Goal: Task Accomplishment & Management: Use online tool/utility

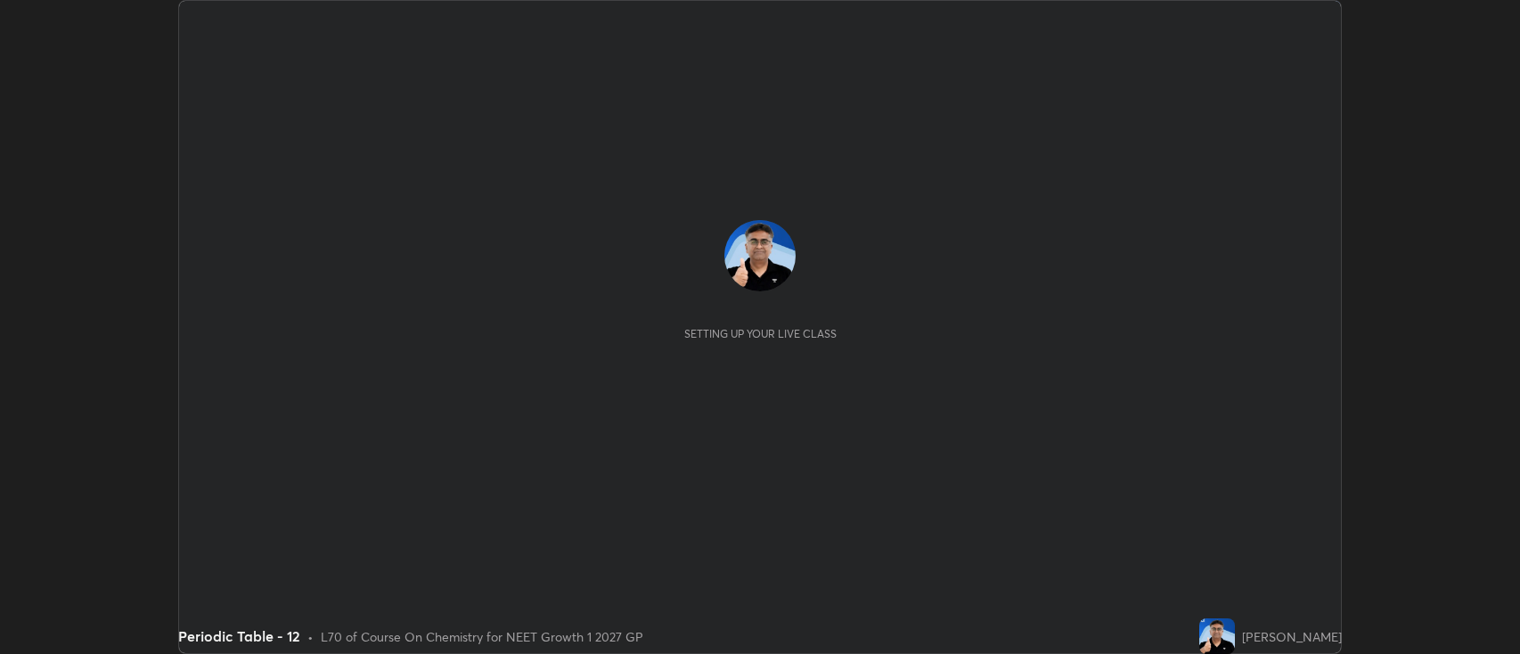
scroll to position [654, 1520]
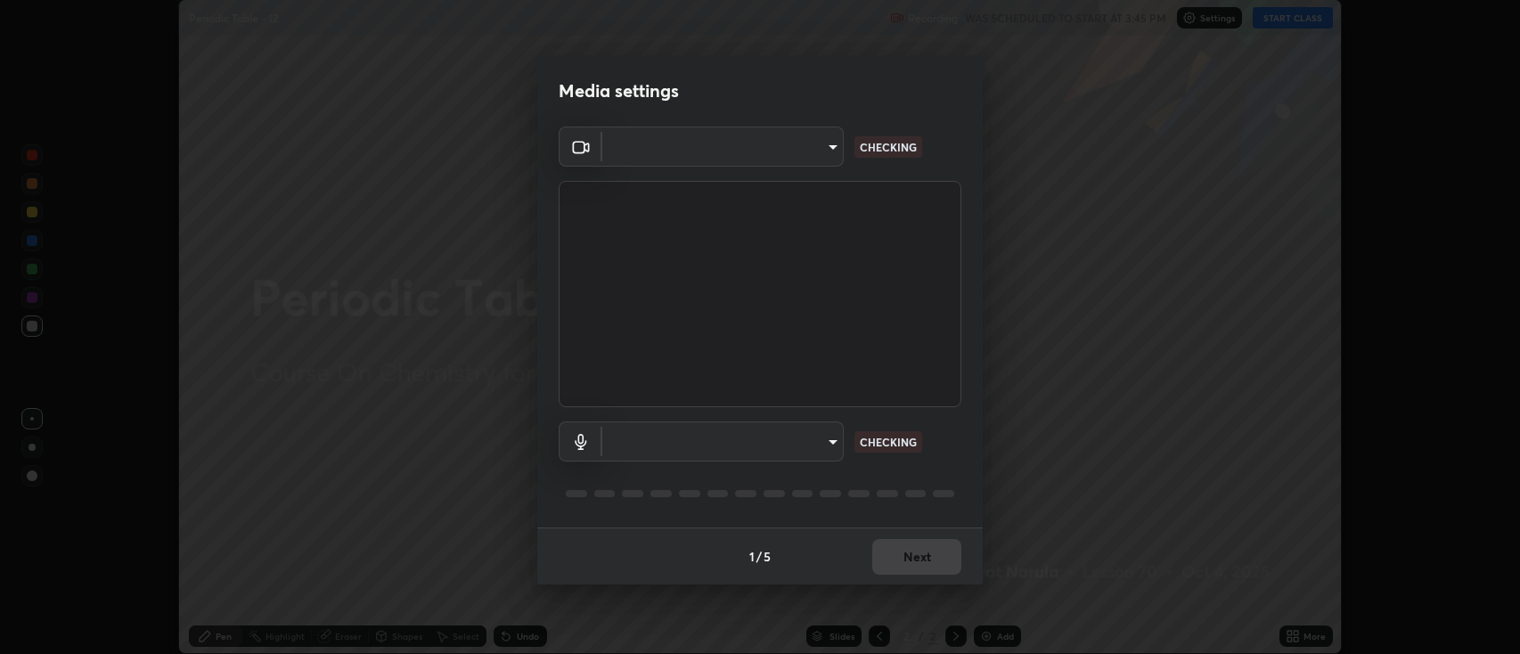
type input "2c539df44b605aa39b17bbacab34c2b800175de7e12b0f96efb5519cb0c2d180"
type input "default"
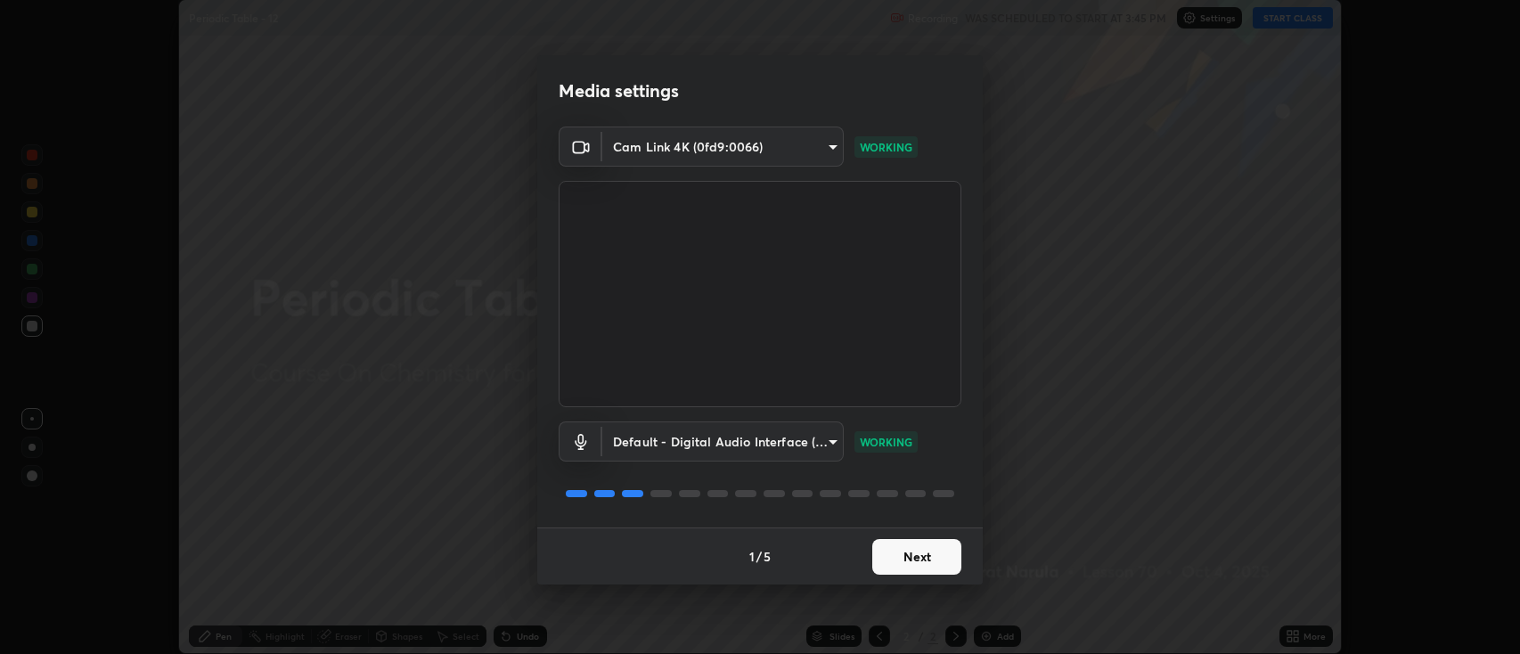
click at [909, 554] on button "Next" at bounding box center [916, 557] width 89 height 36
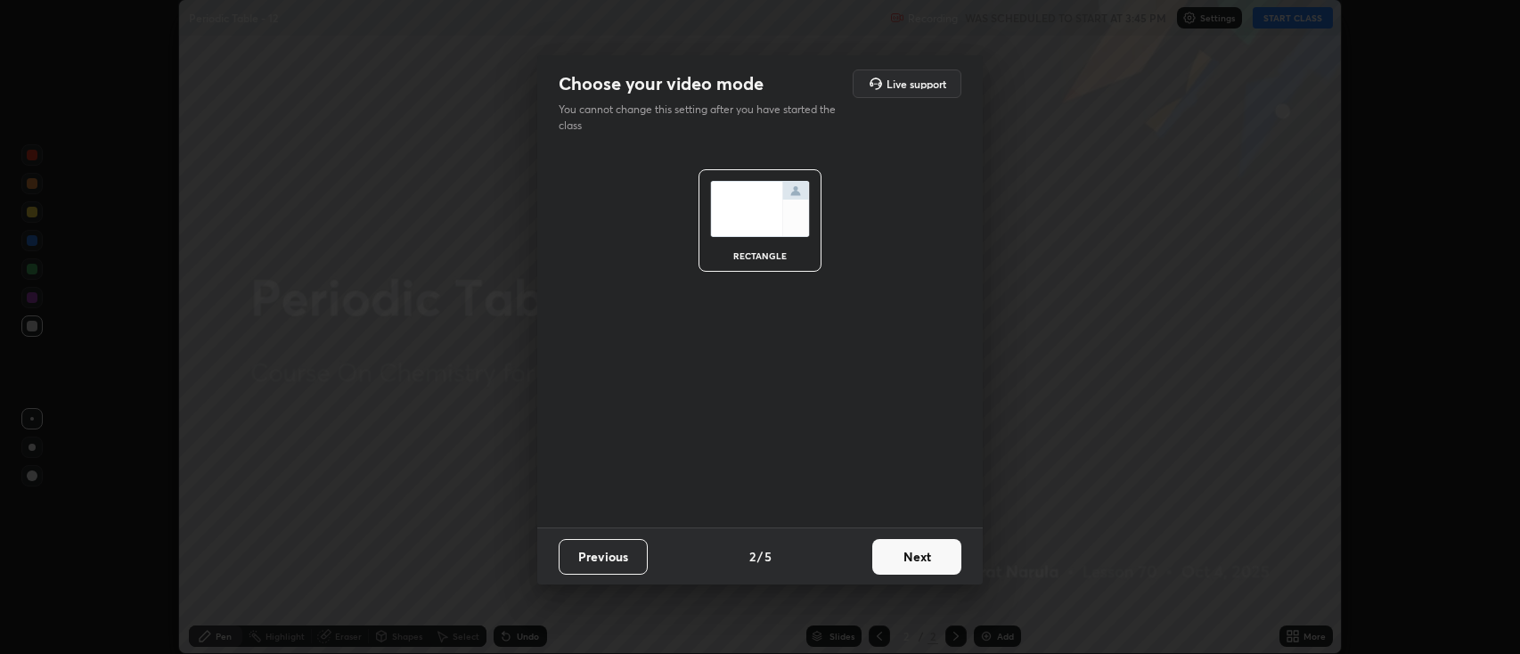
click at [909, 555] on button "Next" at bounding box center [916, 557] width 89 height 36
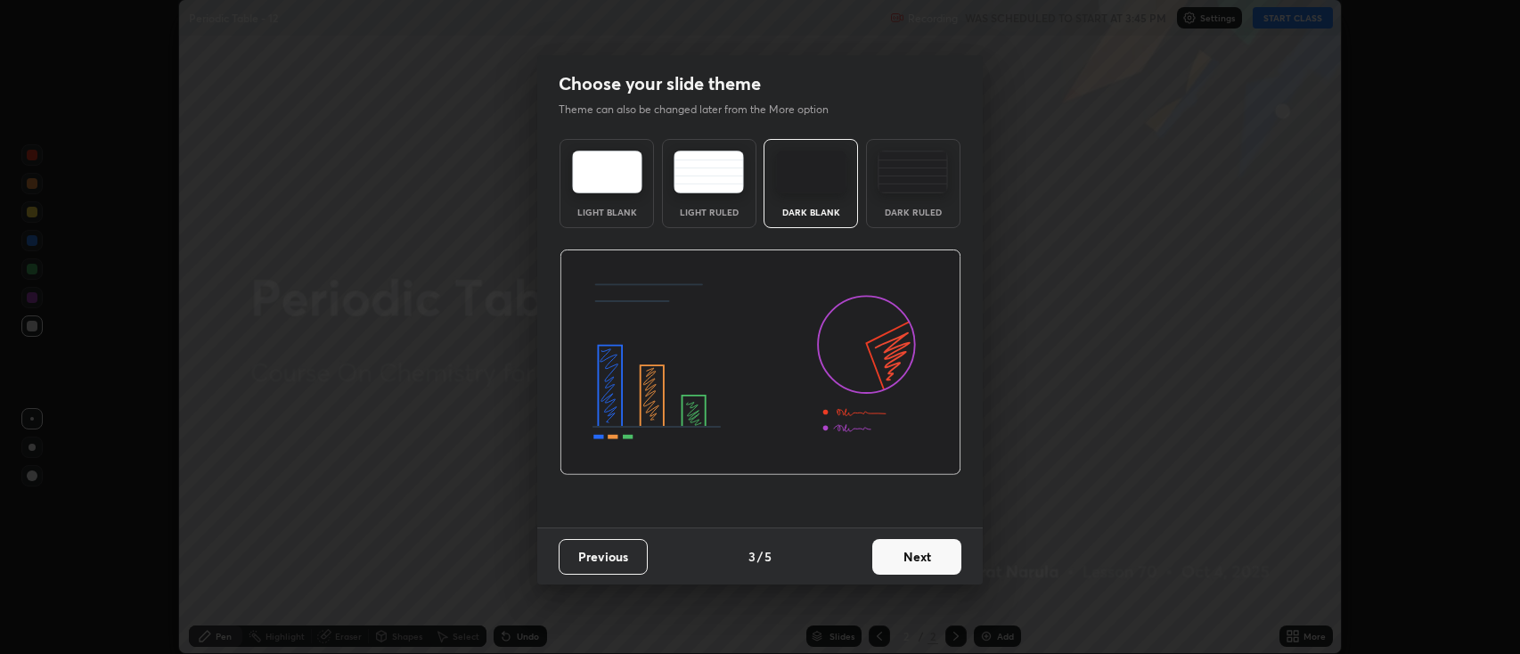
click at [905, 555] on button "Next" at bounding box center [916, 557] width 89 height 36
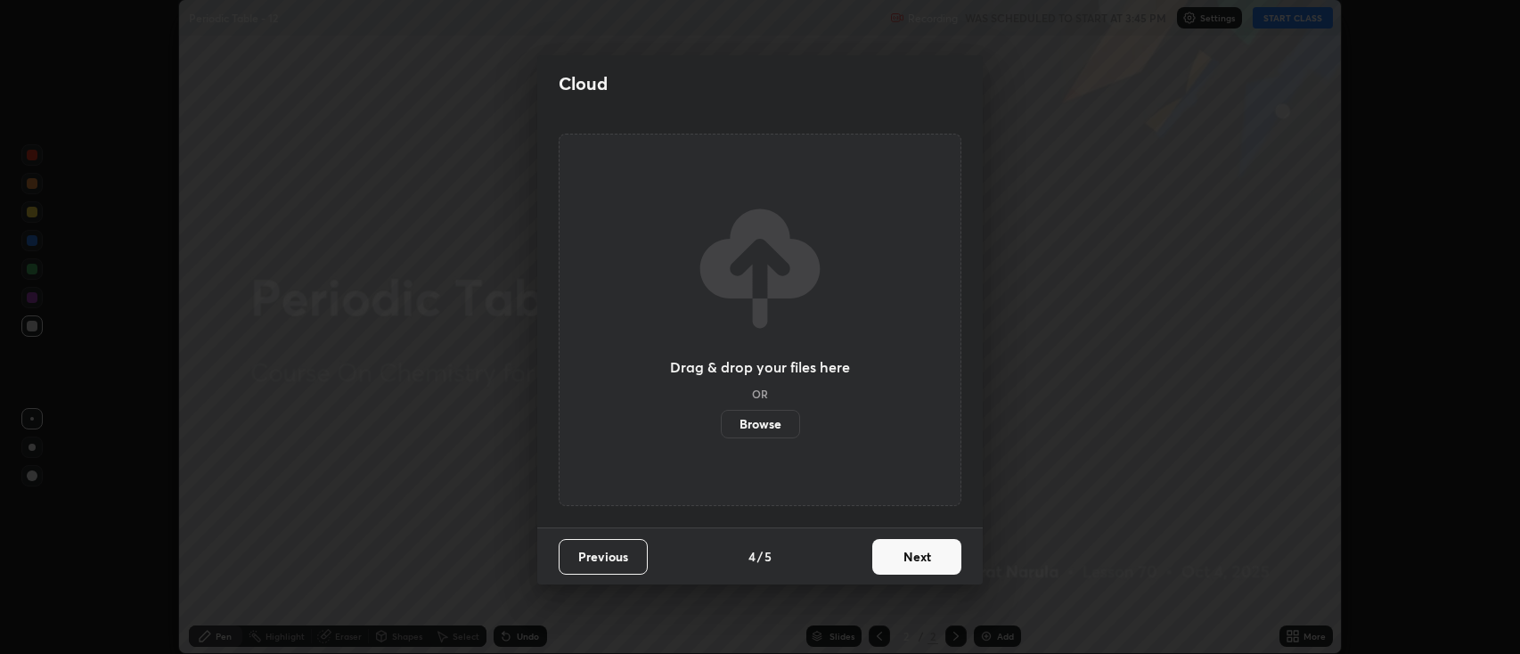
click at [902, 558] on button "Next" at bounding box center [916, 557] width 89 height 36
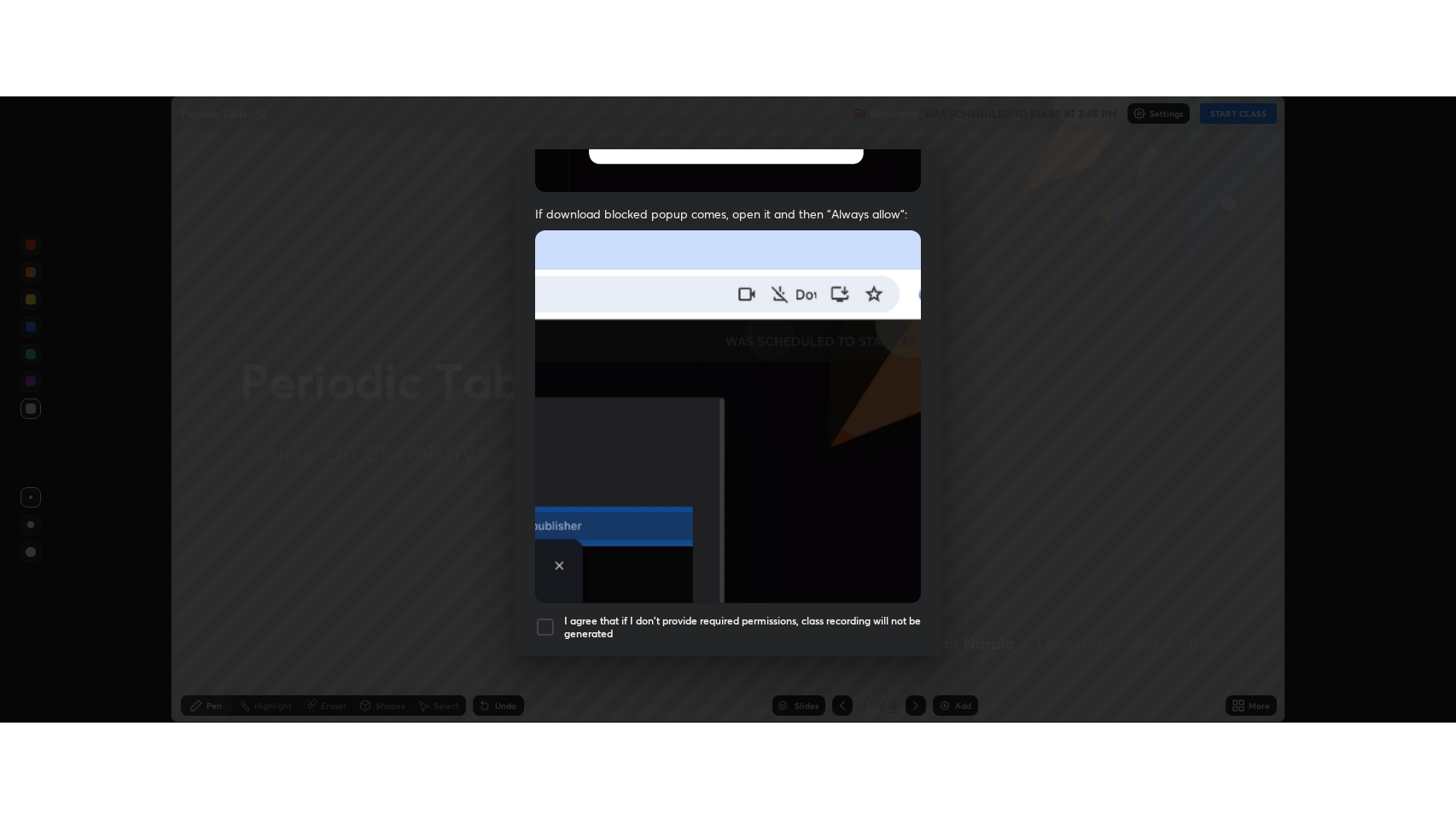
scroll to position [347, 0]
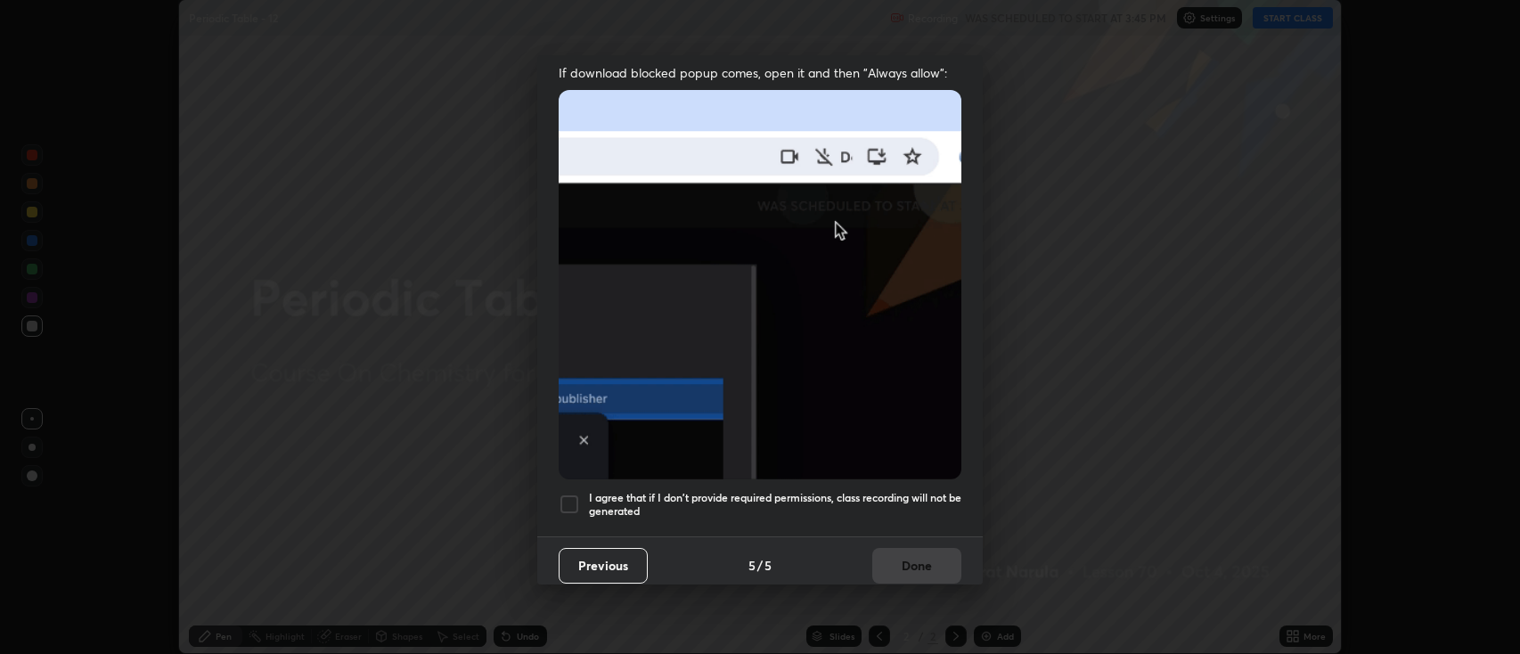
click at [660, 493] on h5 "I agree that if I don't provide required permissions, class recording will not …" at bounding box center [775, 505] width 372 height 28
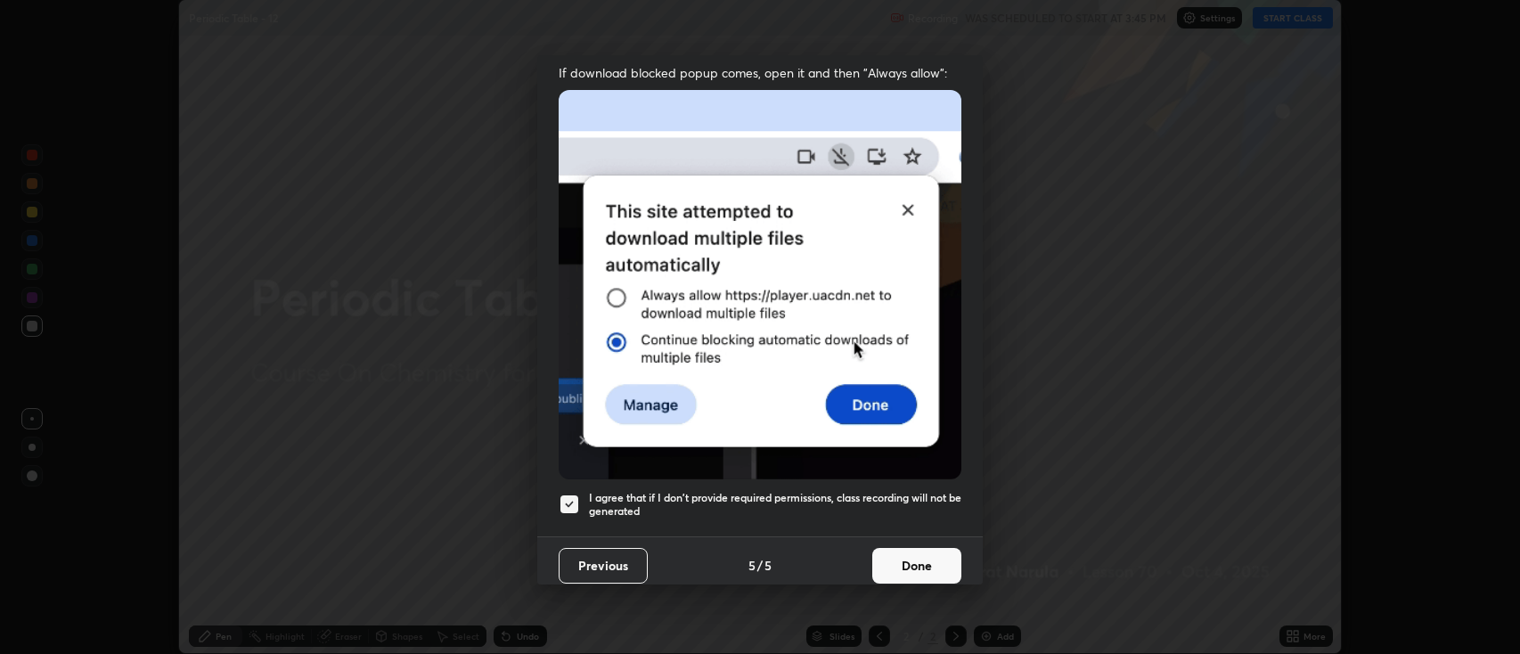
click at [902, 558] on button "Done" at bounding box center [916, 566] width 89 height 36
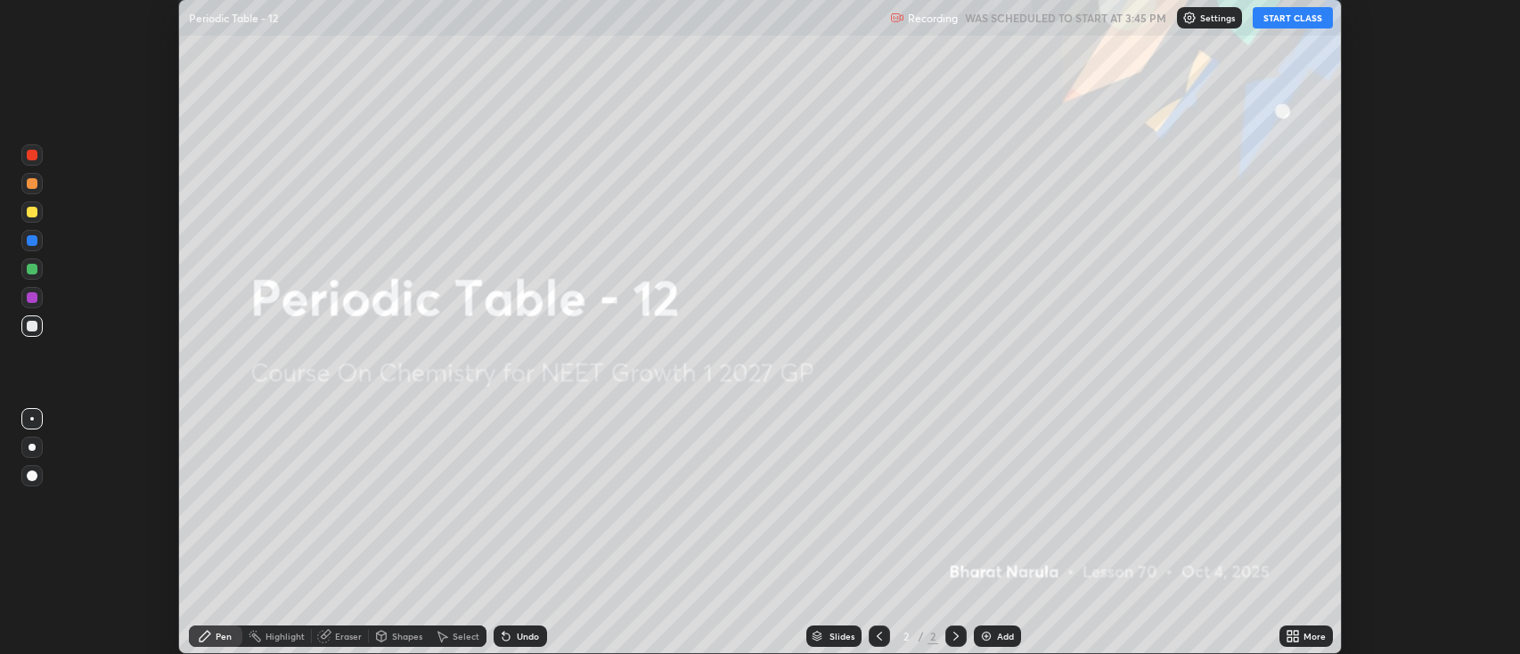
click at [1362, 383] on div "Setting up your live class" at bounding box center [760, 327] width 1520 height 654
click at [1292, 14] on button "START CLASS" at bounding box center [1292, 17] width 80 height 21
click at [1285, 18] on button "End Class" at bounding box center [1296, 17] width 72 height 21
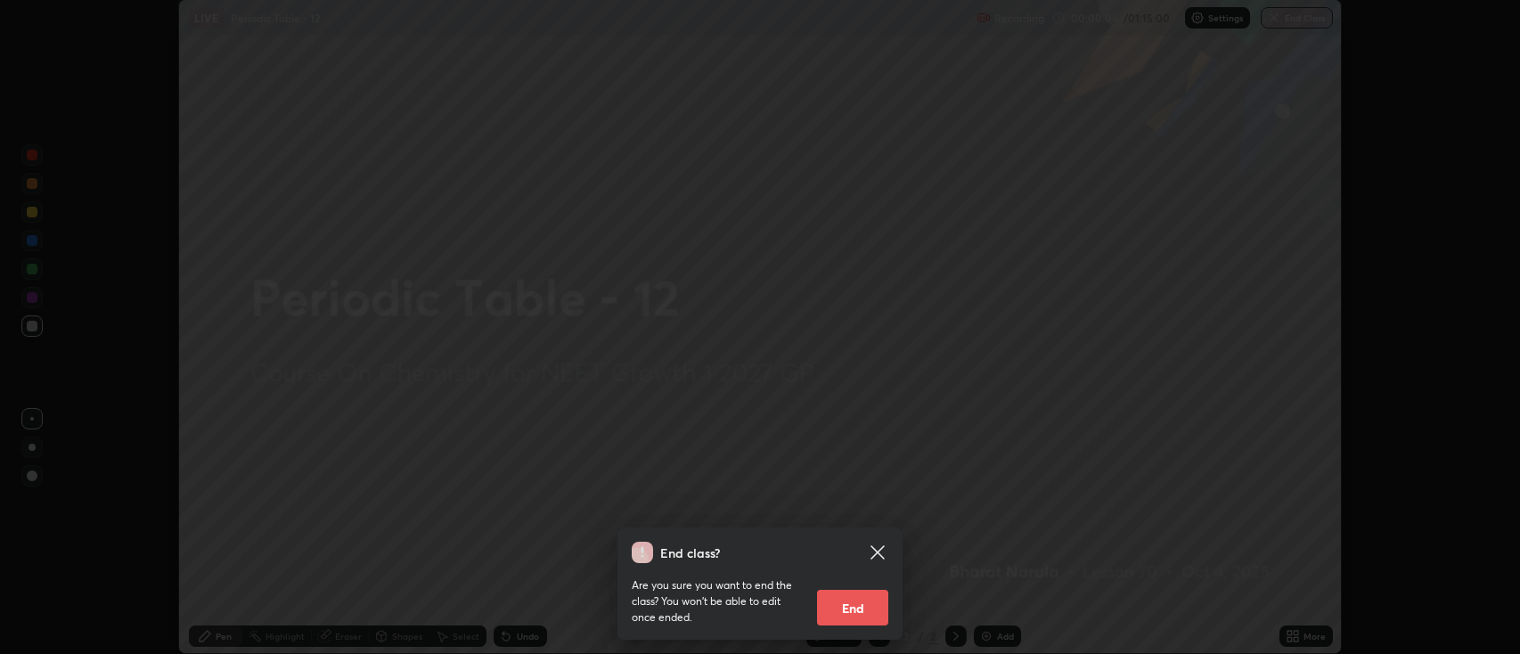
click at [876, 549] on icon at bounding box center [876, 551] width 13 height 13
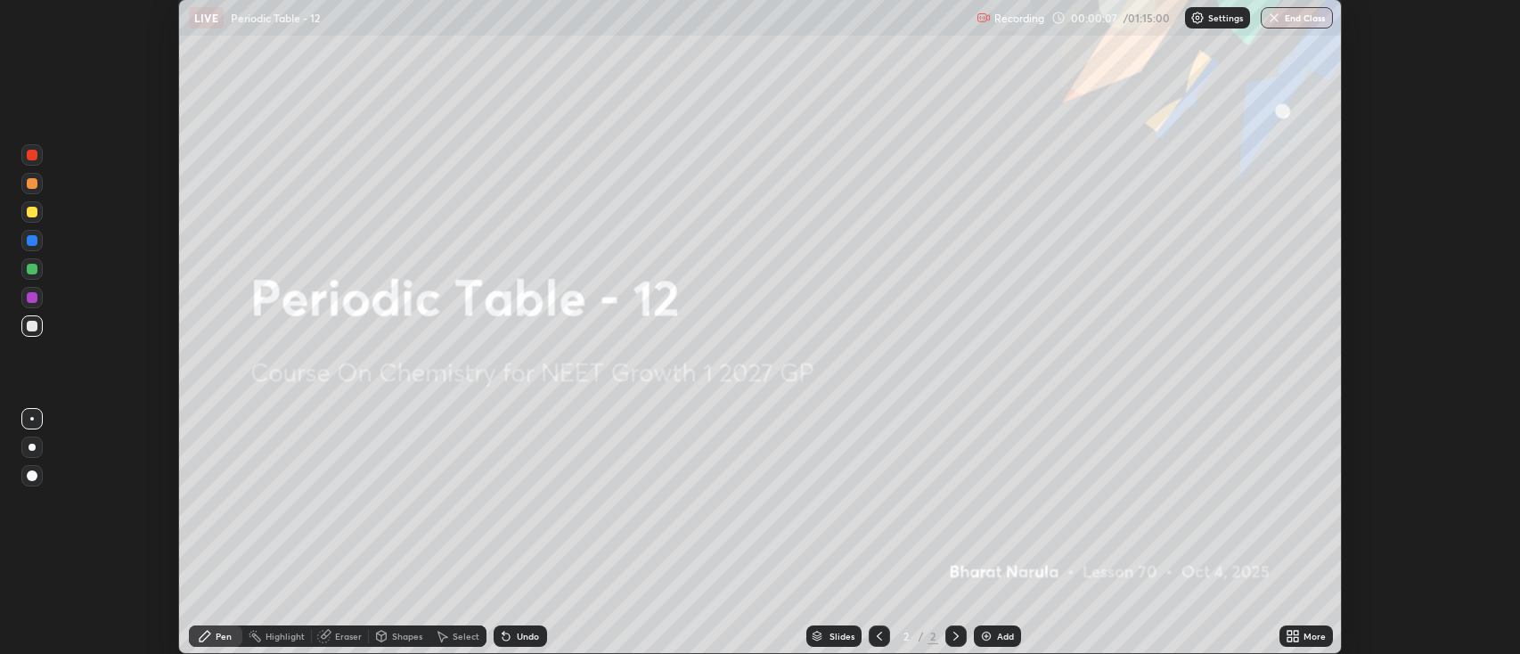
click at [985, 634] on img at bounding box center [986, 636] width 14 height 14
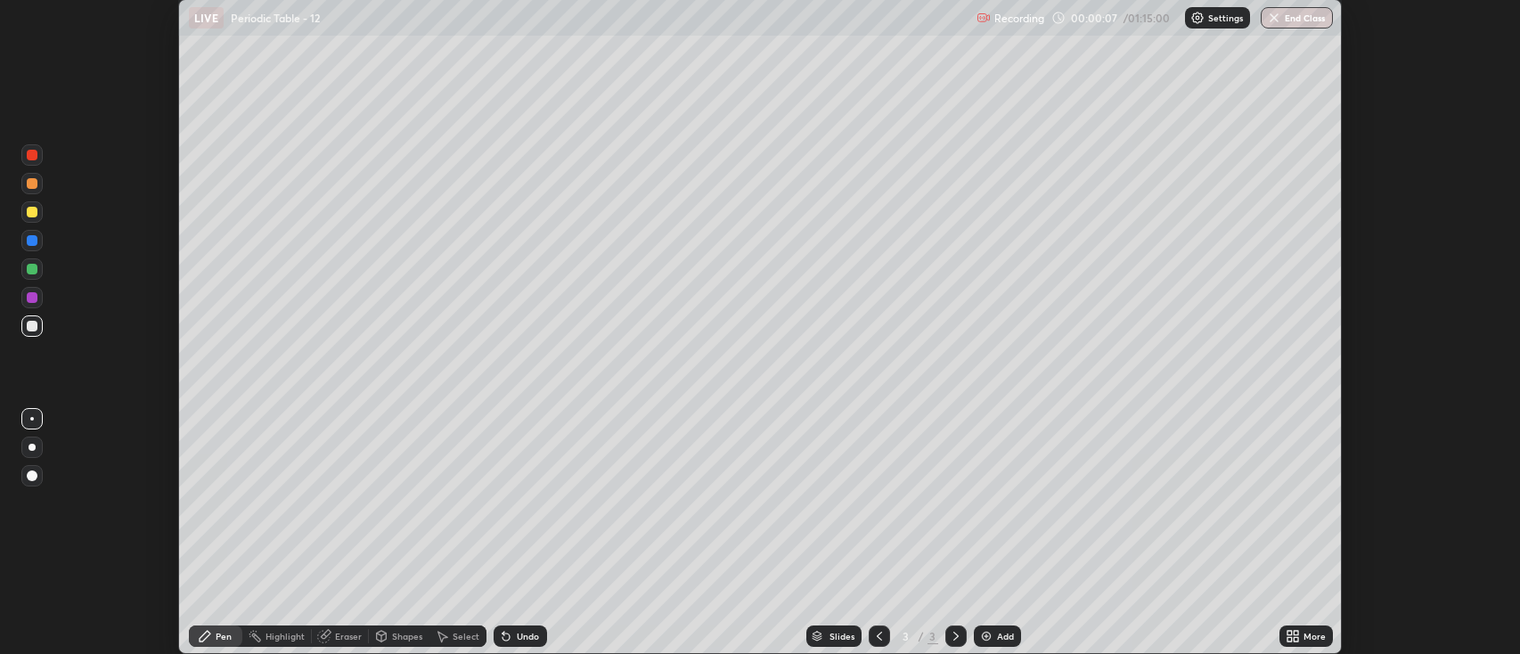
click at [1297, 635] on icon at bounding box center [1295, 633] width 4 height 4
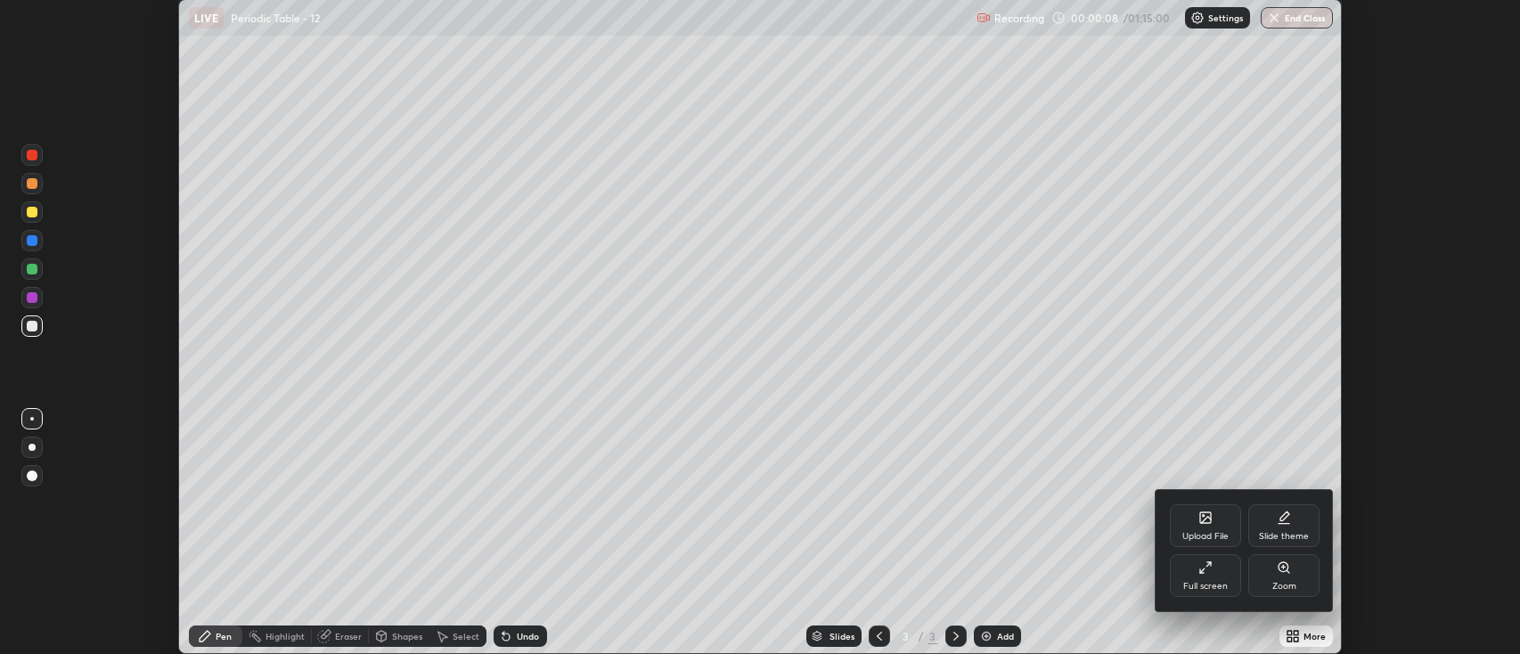
click at [1205, 570] on icon at bounding box center [1205, 567] width 14 height 14
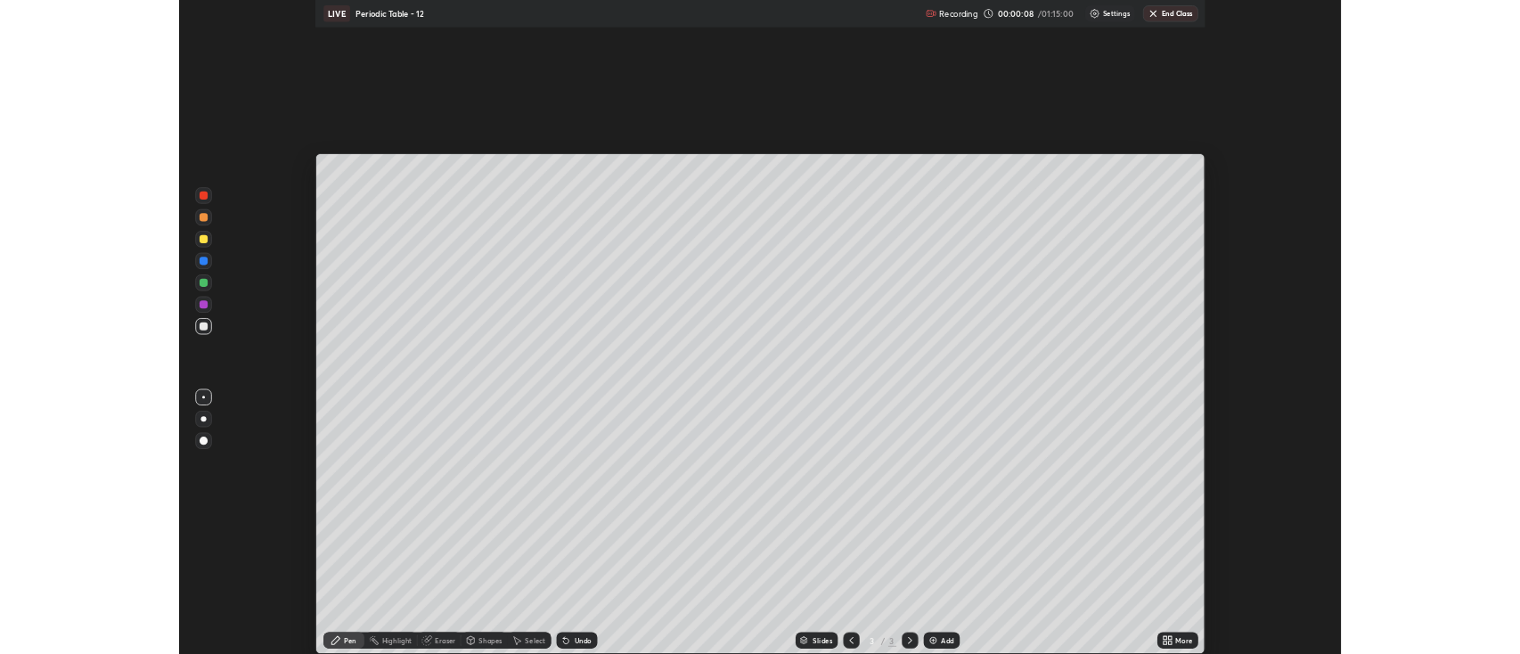
scroll to position [855, 1520]
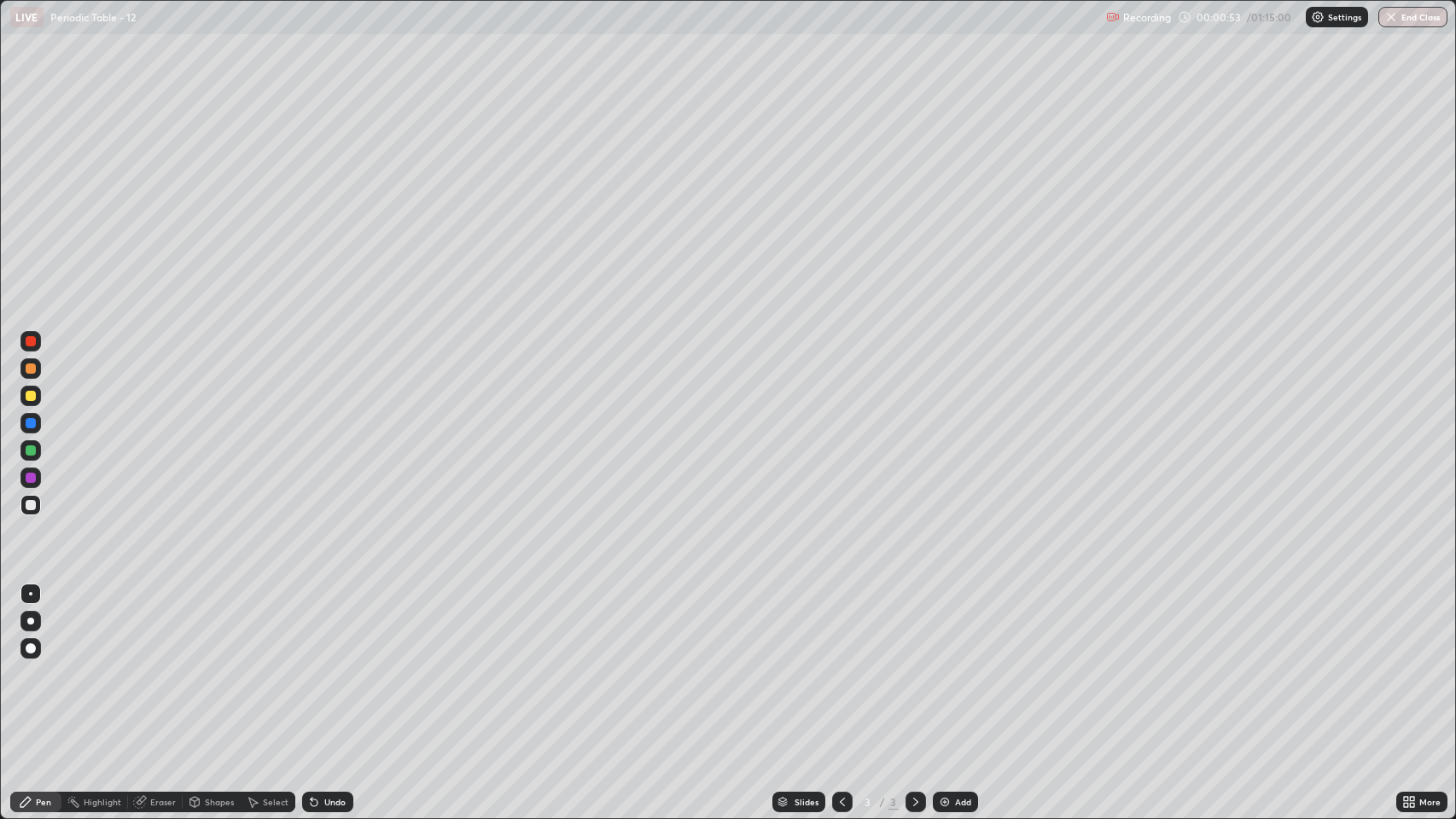
click at [34, 509] on div at bounding box center [31, 505] width 11 height 11
click at [31, 621] on div at bounding box center [31, 621] width 7 height 7
click at [941, 626] on img at bounding box center [944, 802] width 13 height 13
click at [31, 396] on div at bounding box center [31, 396] width 11 height 11
click at [31, 505] on div at bounding box center [31, 505] width 11 height 11
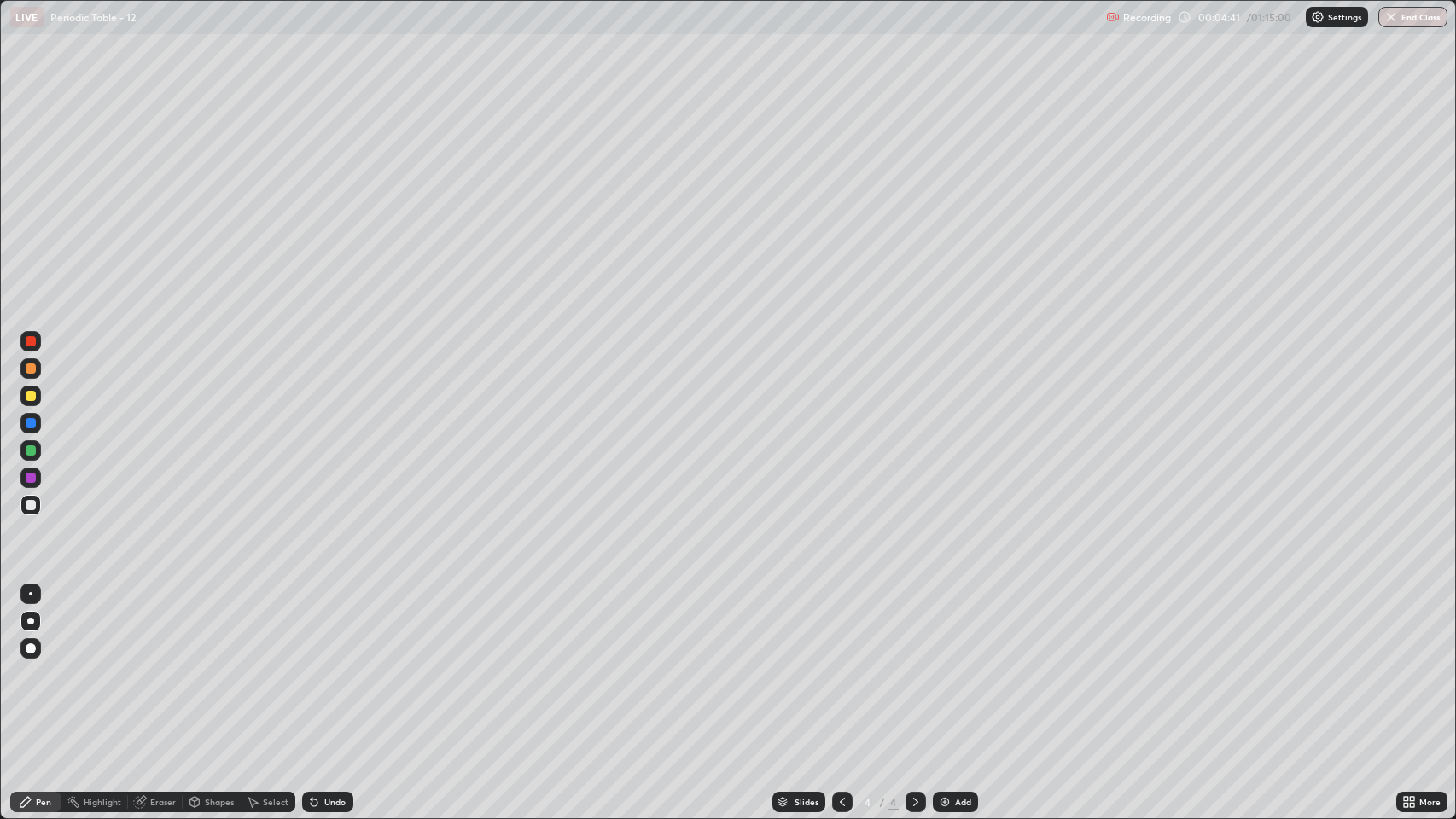
click at [31, 396] on div at bounding box center [31, 396] width 11 height 11
click at [843, 626] on icon at bounding box center [842, 802] width 13 height 13
click at [918, 626] on icon at bounding box center [916, 802] width 13 height 13
click at [35, 509] on div at bounding box center [31, 505] width 11 height 11
click at [333, 626] on div "Undo" at bounding box center [334, 802] width 21 height 9
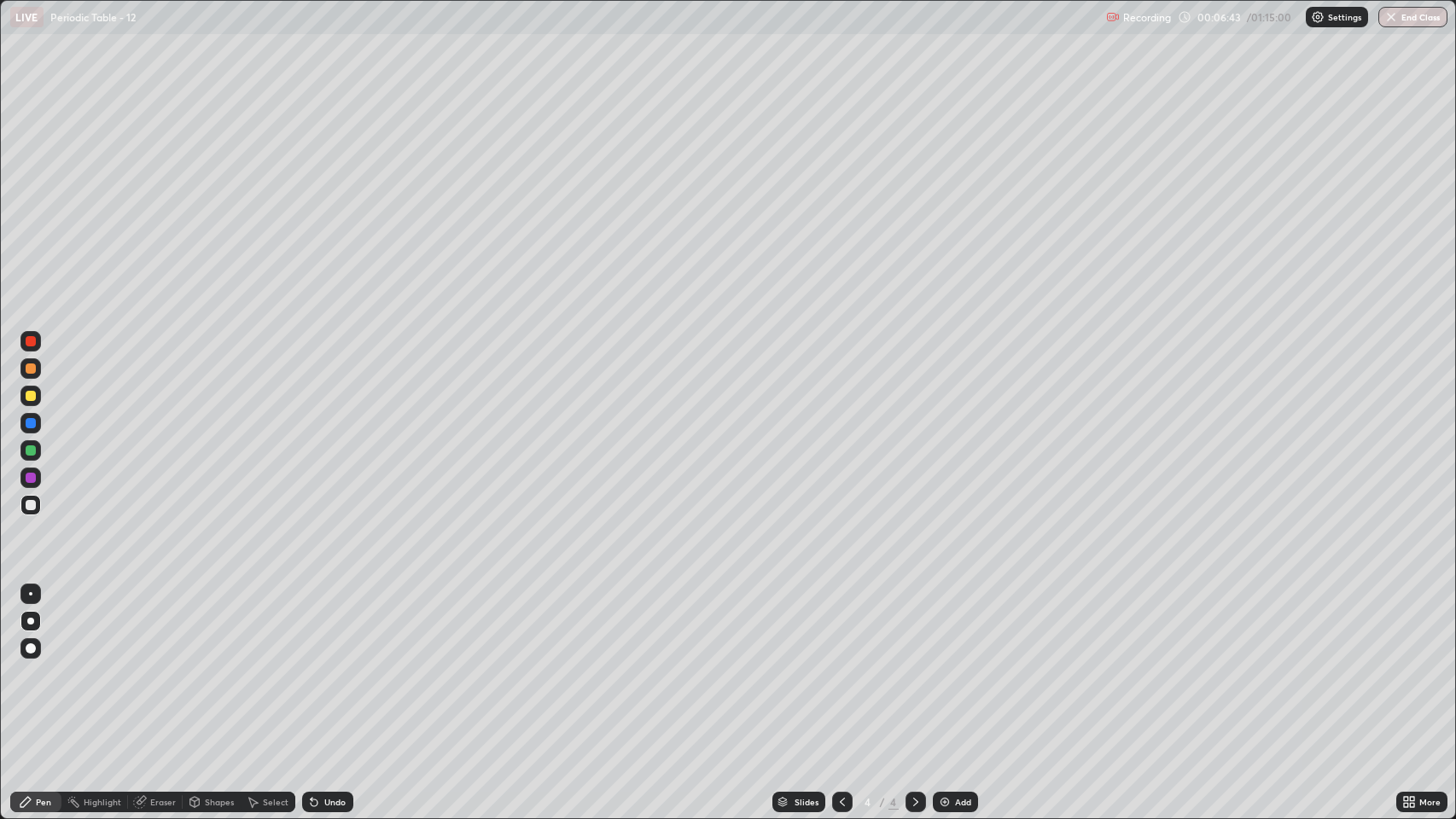
click at [955, 626] on div "Add" at bounding box center [963, 802] width 16 height 9
click at [956, 626] on div "Add" at bounding box center [963, 802] width 16 height 9
click at [840, 626] on icon at bounding box center [842, 802] width 13 height 13
click at [843, 626] on icon at bounding box center [842, 802] width 13 height 13
click at [914, 626] on icon at bounding box center [916, 802] width 13 height 13
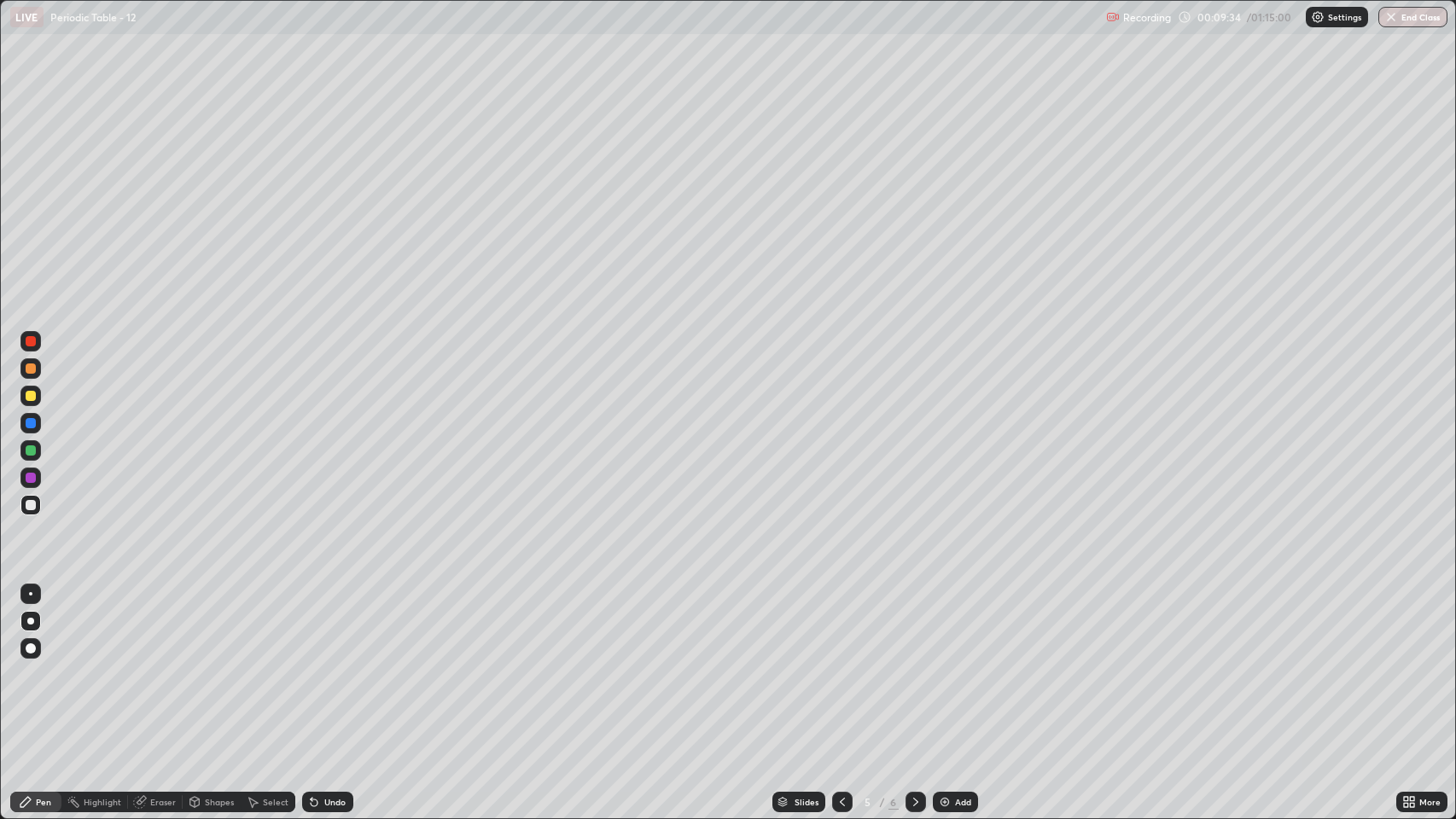
click at [911, 626] on icon at bounding box center [916, 802] width 13 height 13
click at [949, 626] on img at bounding box center [944, 802] width 13 height 13
click at [26, 396] on div at bounding box center [31, 396] width 11 height 11
click at [28, 450] on div at bounding box center [31, 450] width 11 height 11
click at [261, 626] on div "Select" at bounding box center [267, 802] width 55 height 20
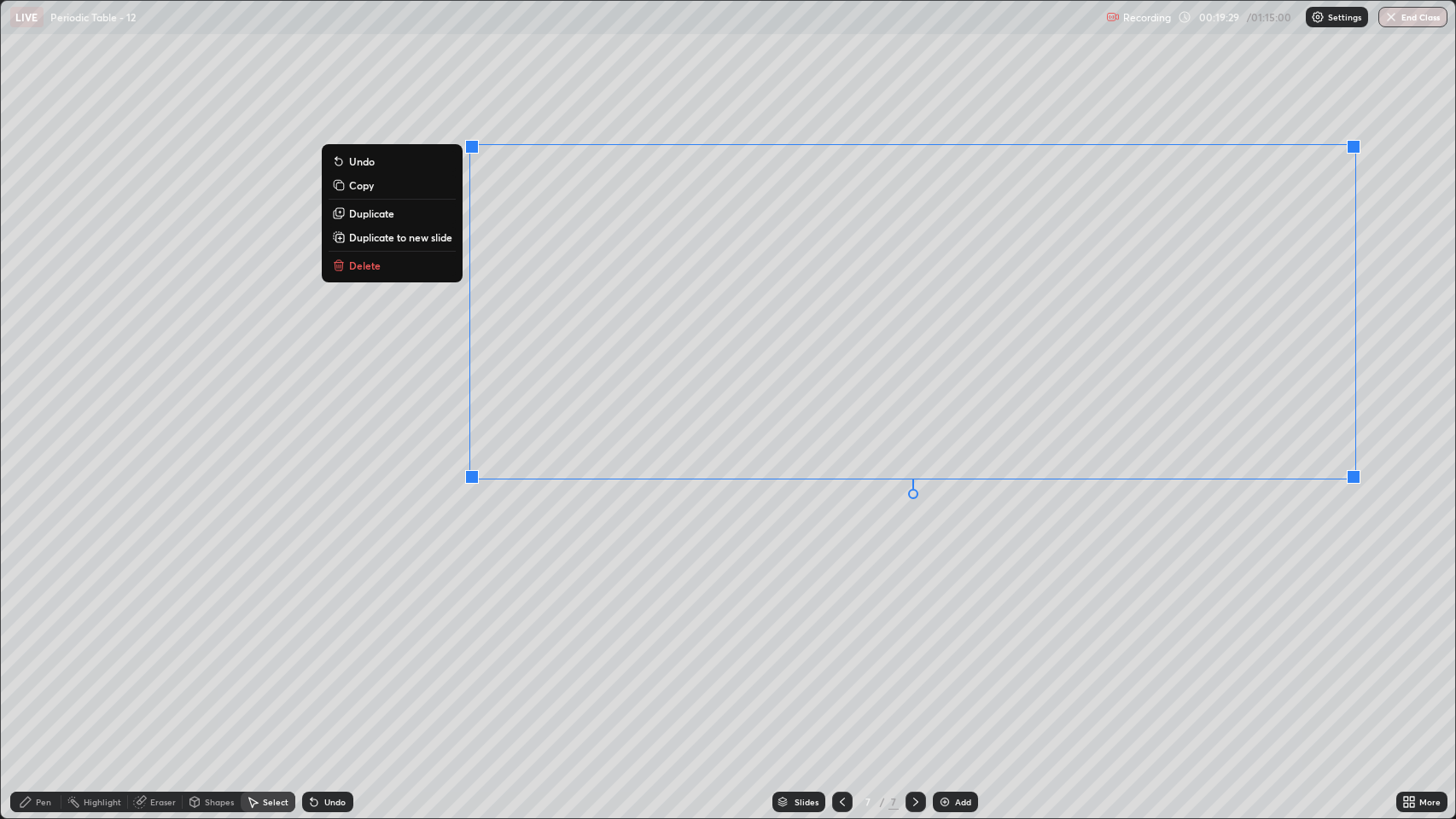
click at [361, 191] on p "Copy" at bounding box center [361, 185] width 25 height 13
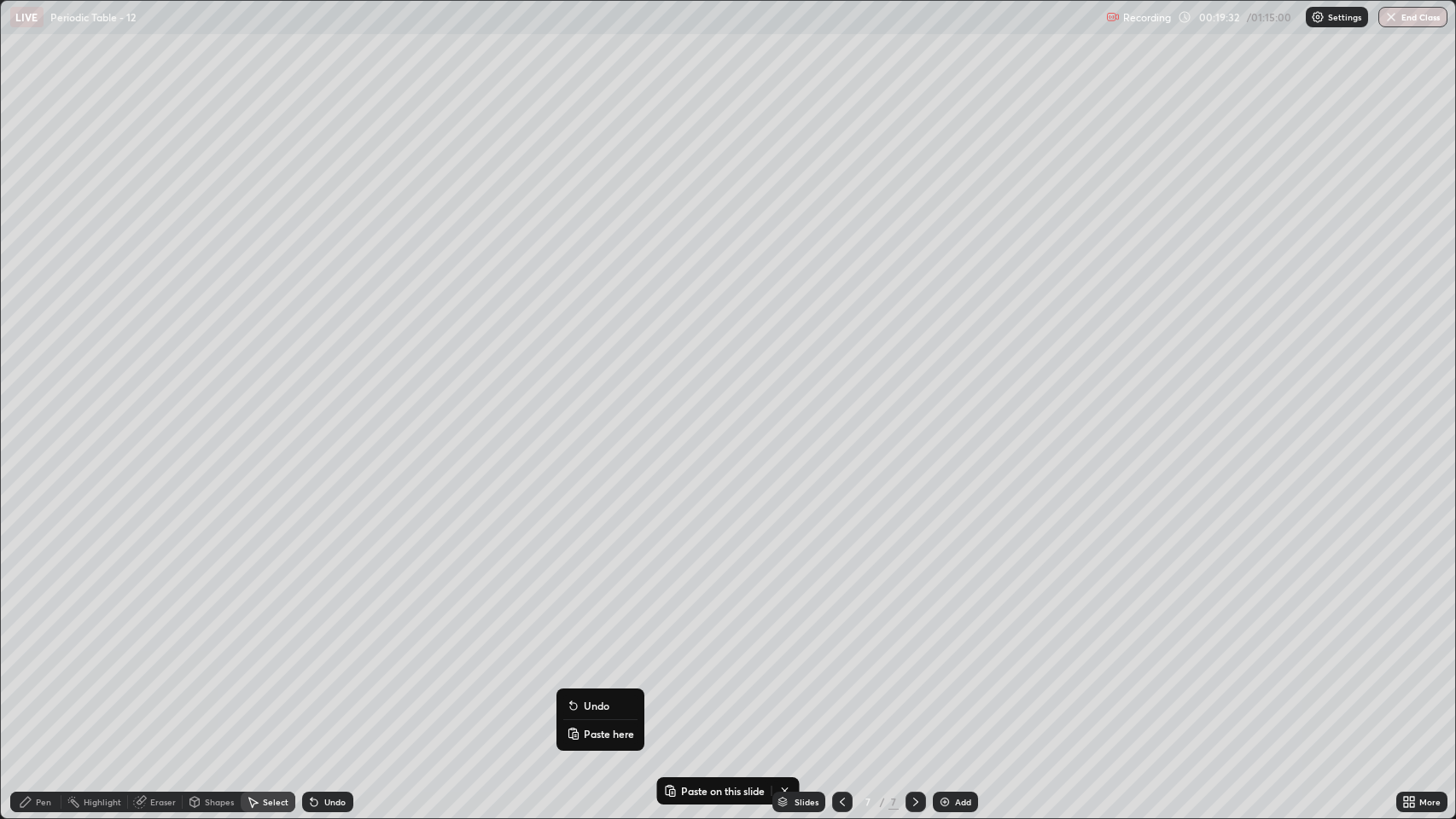
click at [593, 626] on p "Paste here" at bounding box center [608, 734] width 51 height 13
click at [470, 626] on div "0 ° Undo Copy Paste here Duplicate Duplicate to new slide Delete" at bounding box center [728, 409] width 1455 height 817
click at [332, 626] on div "Undo" at bounding box center [334, 802] width 21 height 9
click at [334, 626] on div "Undo" at bounding box center [327, 802] width 51 height 20
click at [338, 626] on div "Undo" at bounding box center [324, 802] width 58 height 34
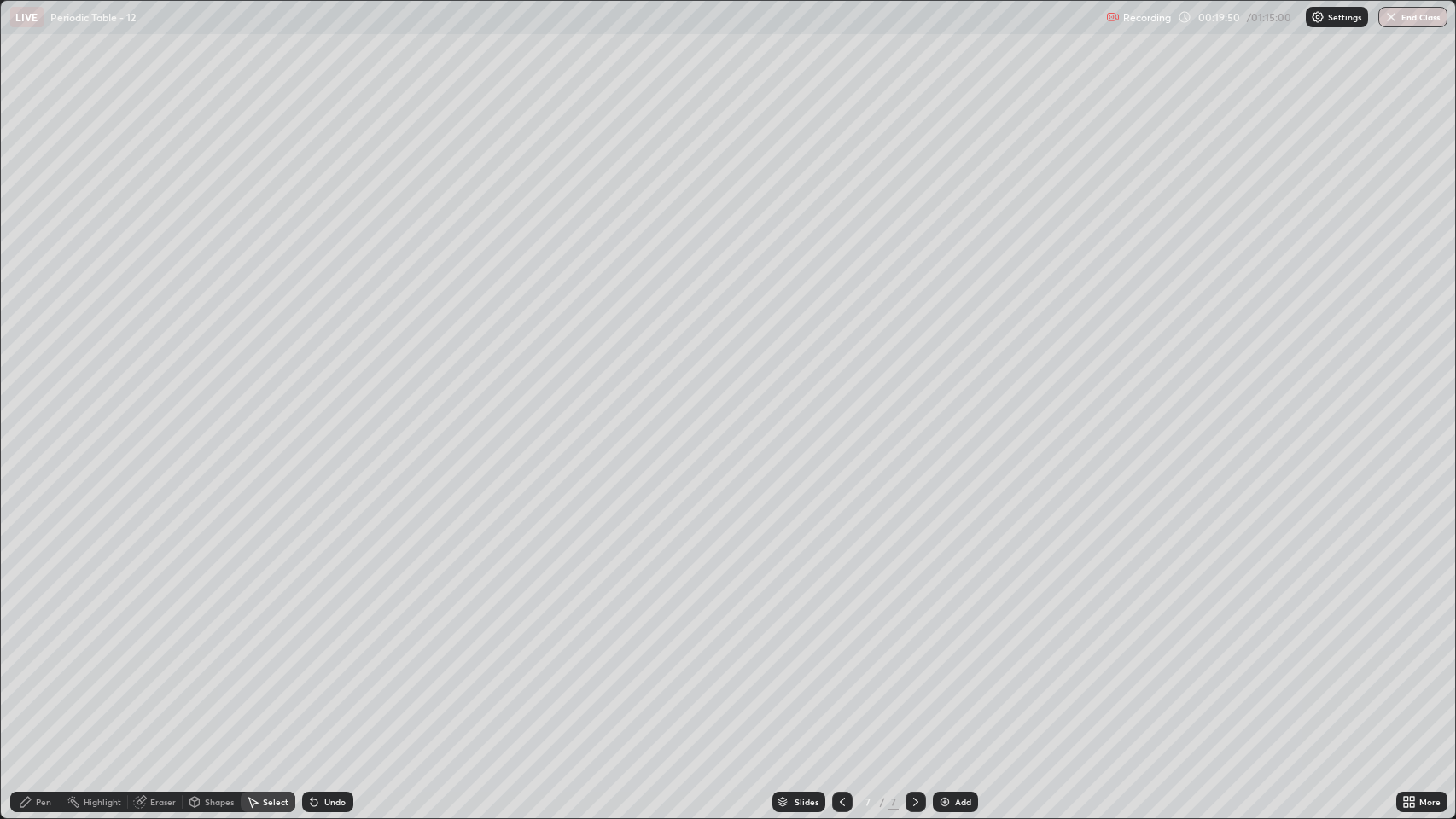
click at [334, 626] on div "Undo" at bounding box center [334, 802] width 21 height 9
click at [338, 626] on div "Undo" at bounding box center [327, 802] width 51 height 20
click at [336, 626] on div "Undo" at bounding box center [327, 802] width 51 height 20
click at [338, 626] on div "Undo" at bounding box center [334, 802] width 21 height 9
click at [336, 626] on div "Undo" at bounding box center [334, 802] width 21 height 9
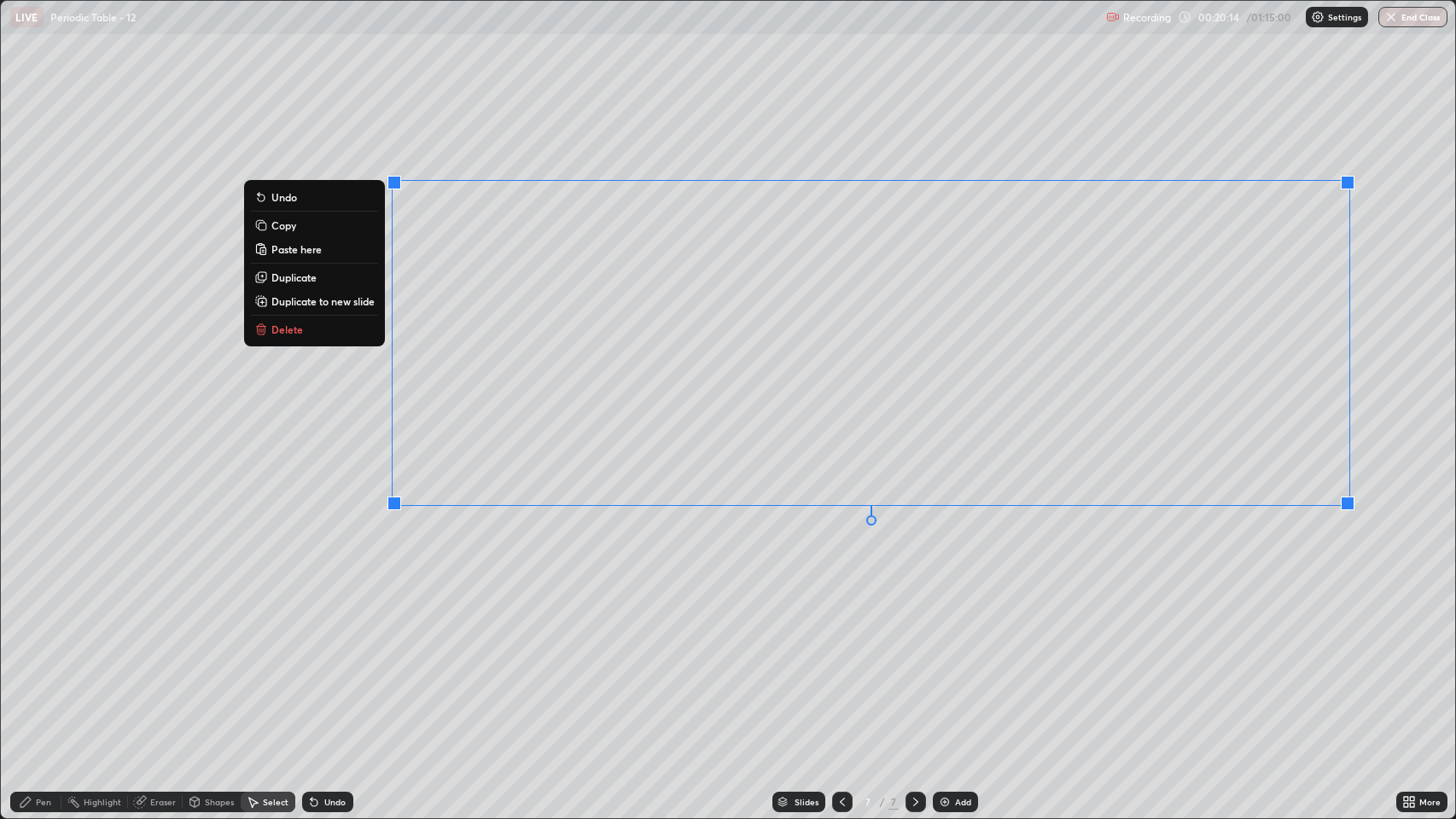
click at [298, 232] on button "Copy" at bounding box center [314, 224] width 127 height 20
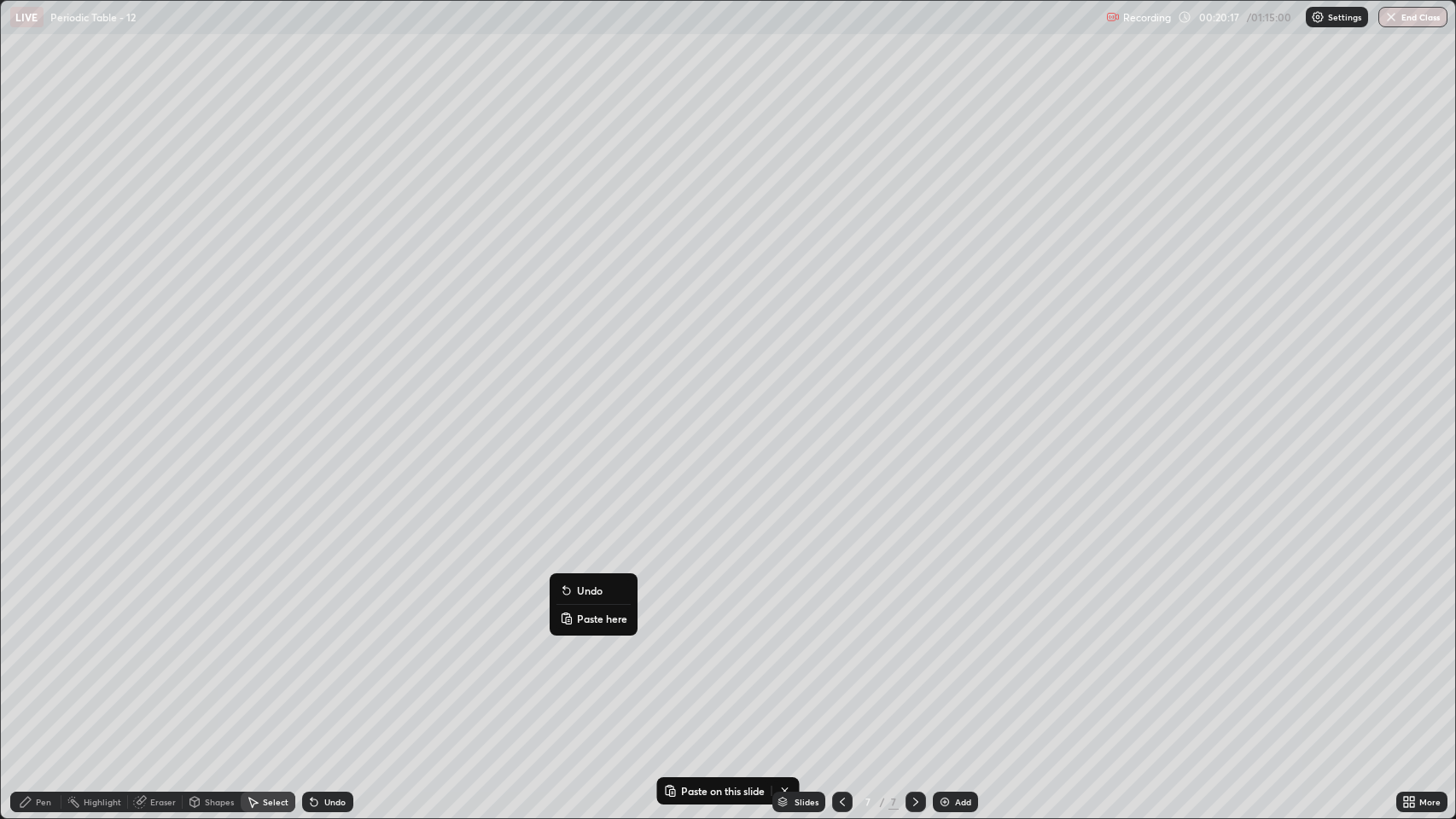
click at [590, 618] on p "Paste here" at bounding box center [602, 619] width 51 height 13
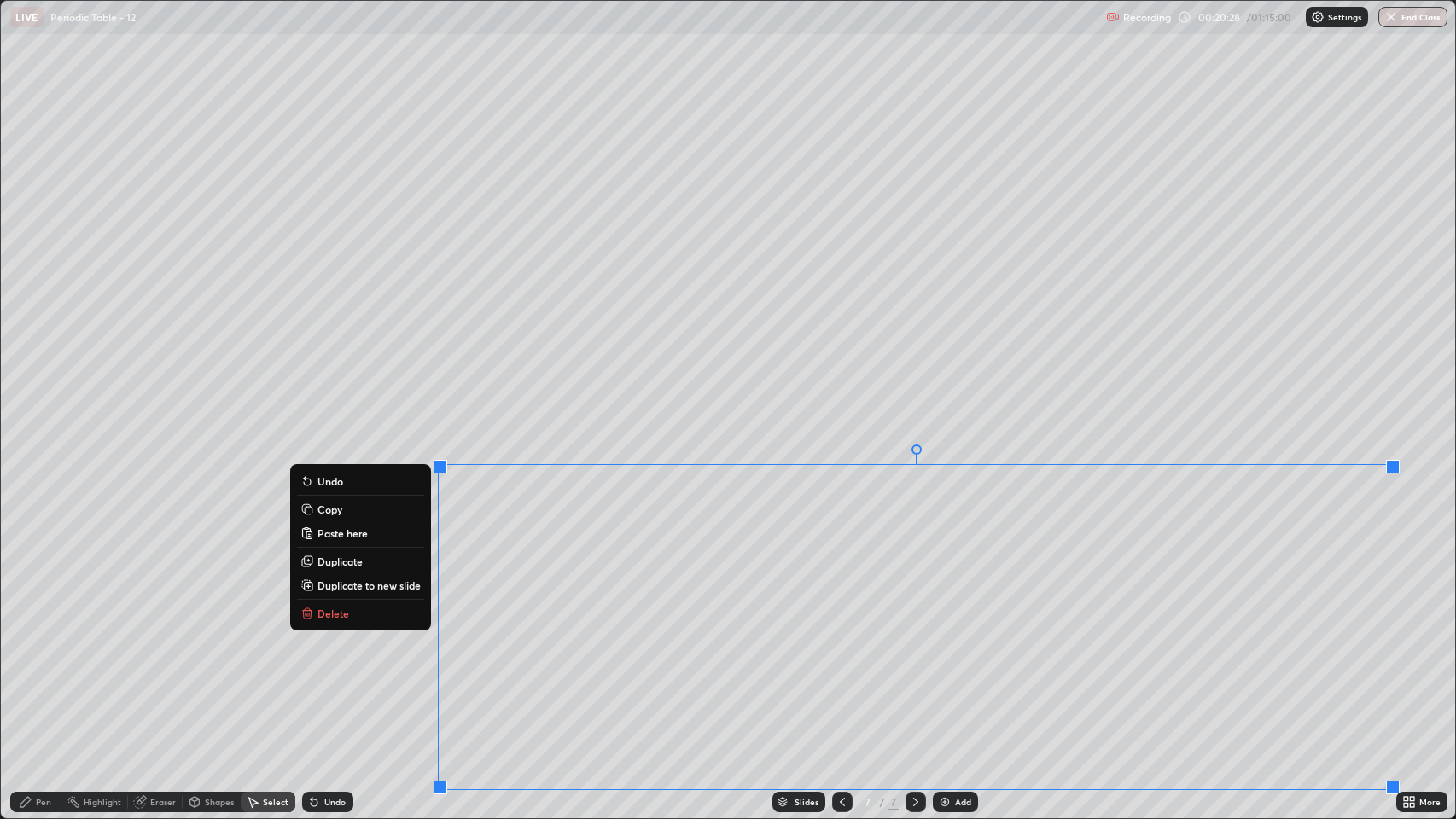
click at [395, 626] on div "0 ° Undo Copy Paste here Duplicate Duplicate to new slide Delete" at bounding box center [728, 409] width 1455 height 817
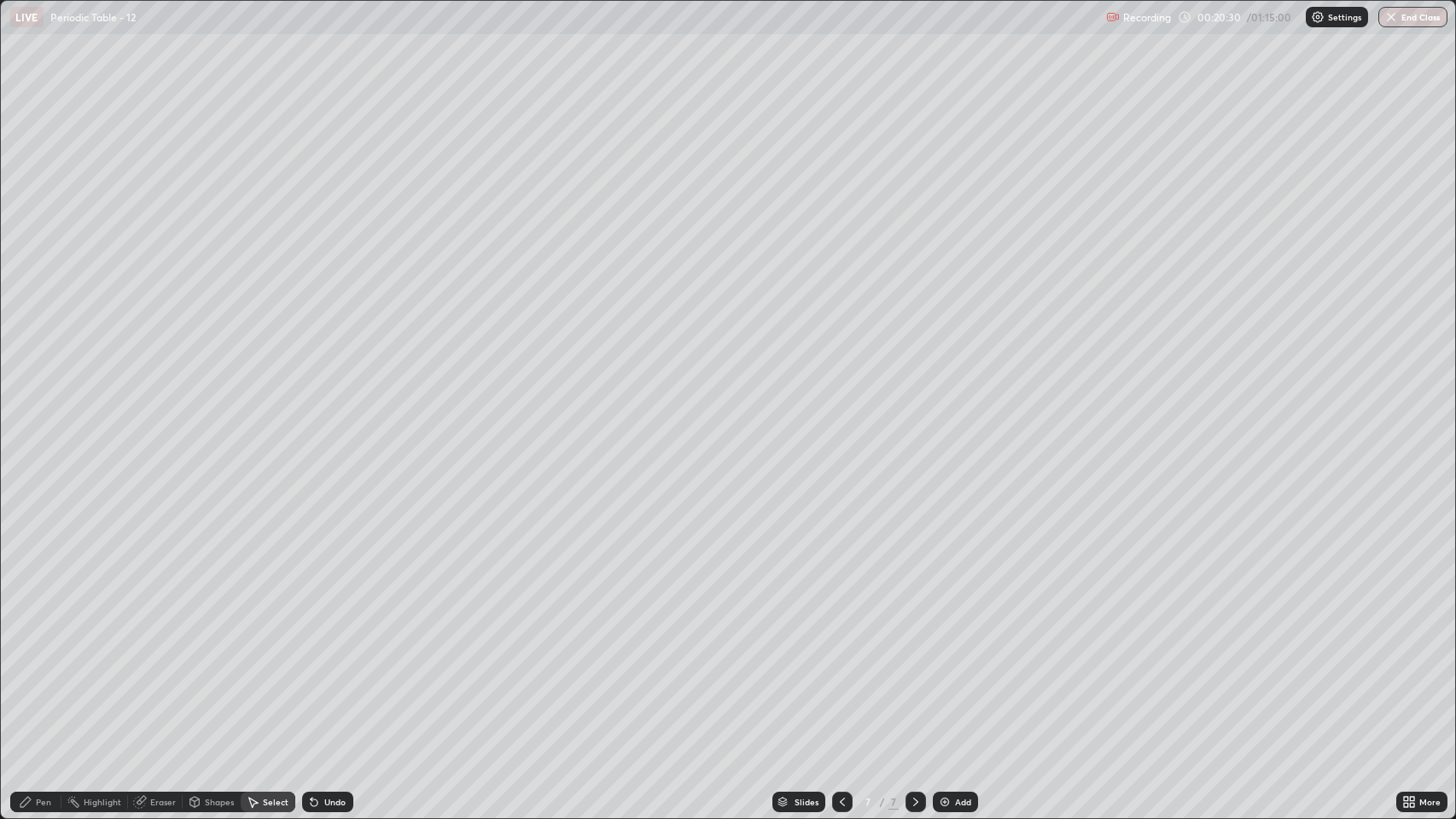
click at [168, 626] on div "Eraser" at bounding box center [163, 802] width 26 height 9
click at [37, 626] on div "Pen" at bounding box center [43, 802] width 15 height 9
click at [31, 505] on div at bounding box center [31, 505] width 11 height 11
click at [152, 626] on div "Eraser" at bounding box center [163, 802] width 26 height 9
click at [25, 626] on icon at bounding box center [25, 802] width 11 height 11
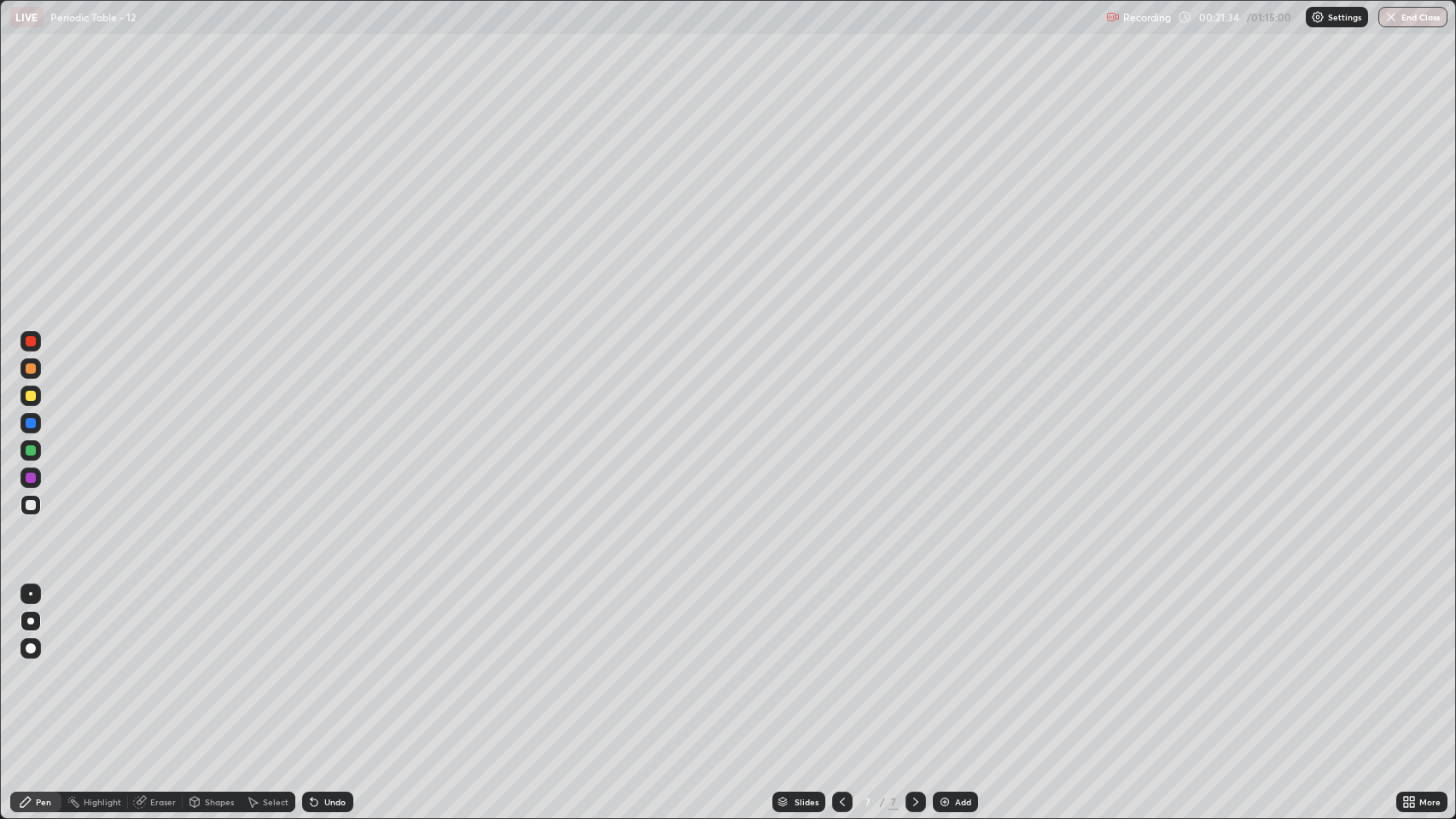
click at [836, 626] on icon at bounding box center [842, 802] width 13 height 13
click at [840, 626] on icon at bounding box center [842, 802] width 13 height 13
click at [844, 626] on icon at bounding box center [842, 802] width 13 height 13
click at [839, 626] on icon at bounding box center [841, 802] width 5 height 9
click at [915, 626] on icon at bounding box center [915, 802] width 5 height 9
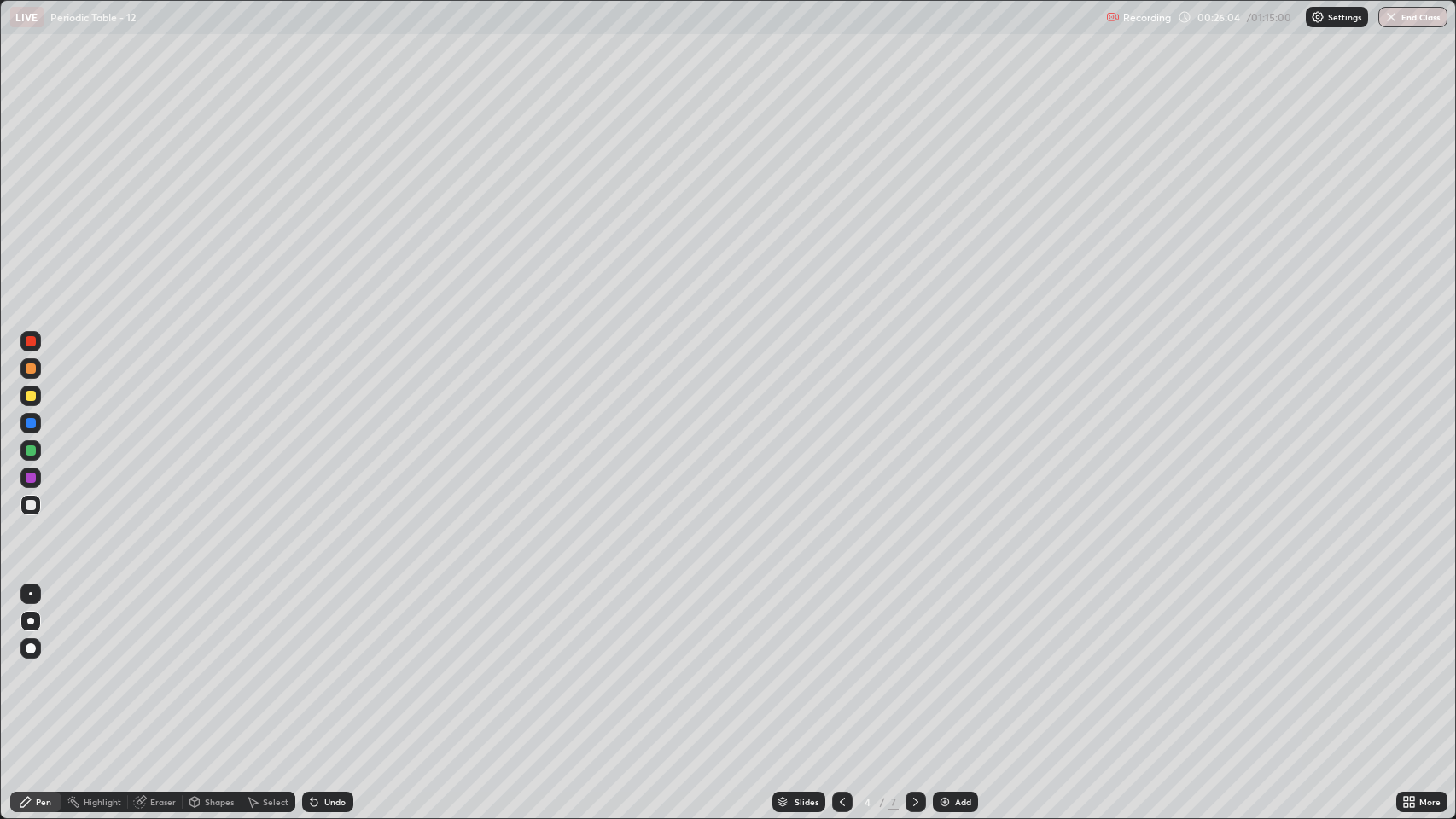
click at [910, 626] on icon at bounding box center [916, 802] width 13 height 13
click at [914, 626] on icon at bounding box center [916, 802] width 13 height 13
click at [910, 626] on icon at bounding box center [916, 802] width 13 height 13
click at [26, 507] on div at bounding box center [31, 505] width 11 height 11
click at [144, 626] on icon at bounding box center [140, 802] width 13 height 13
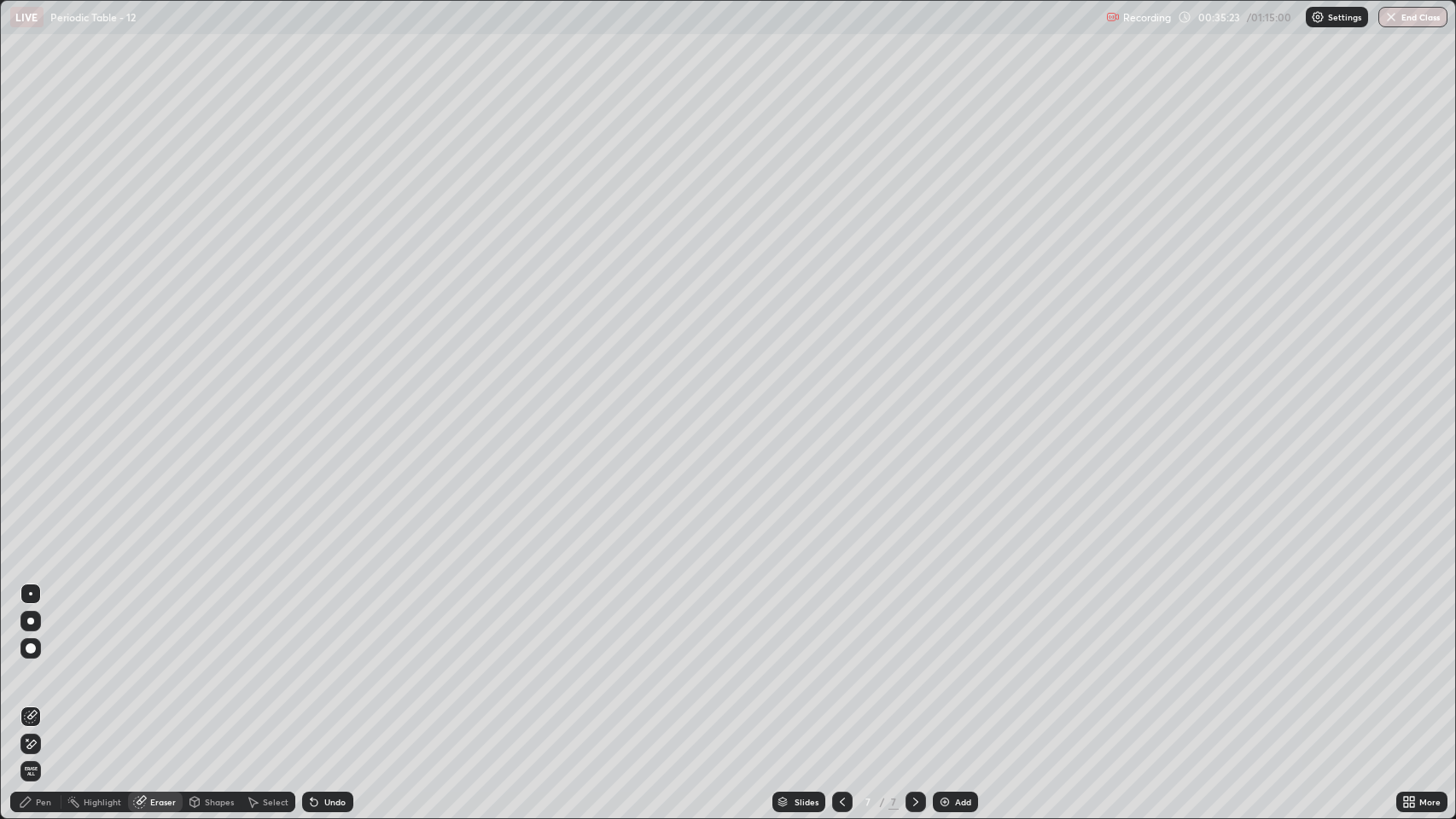
click at [944, 626] on img at bounding box center [944, 802] width 13 height 13
click at [43, 626] on div "Pen" at bounding box center [43, 802] width 15 height 9
click at [1412, 626] on icon at bounding box center [1412, 805] width 4 height 4
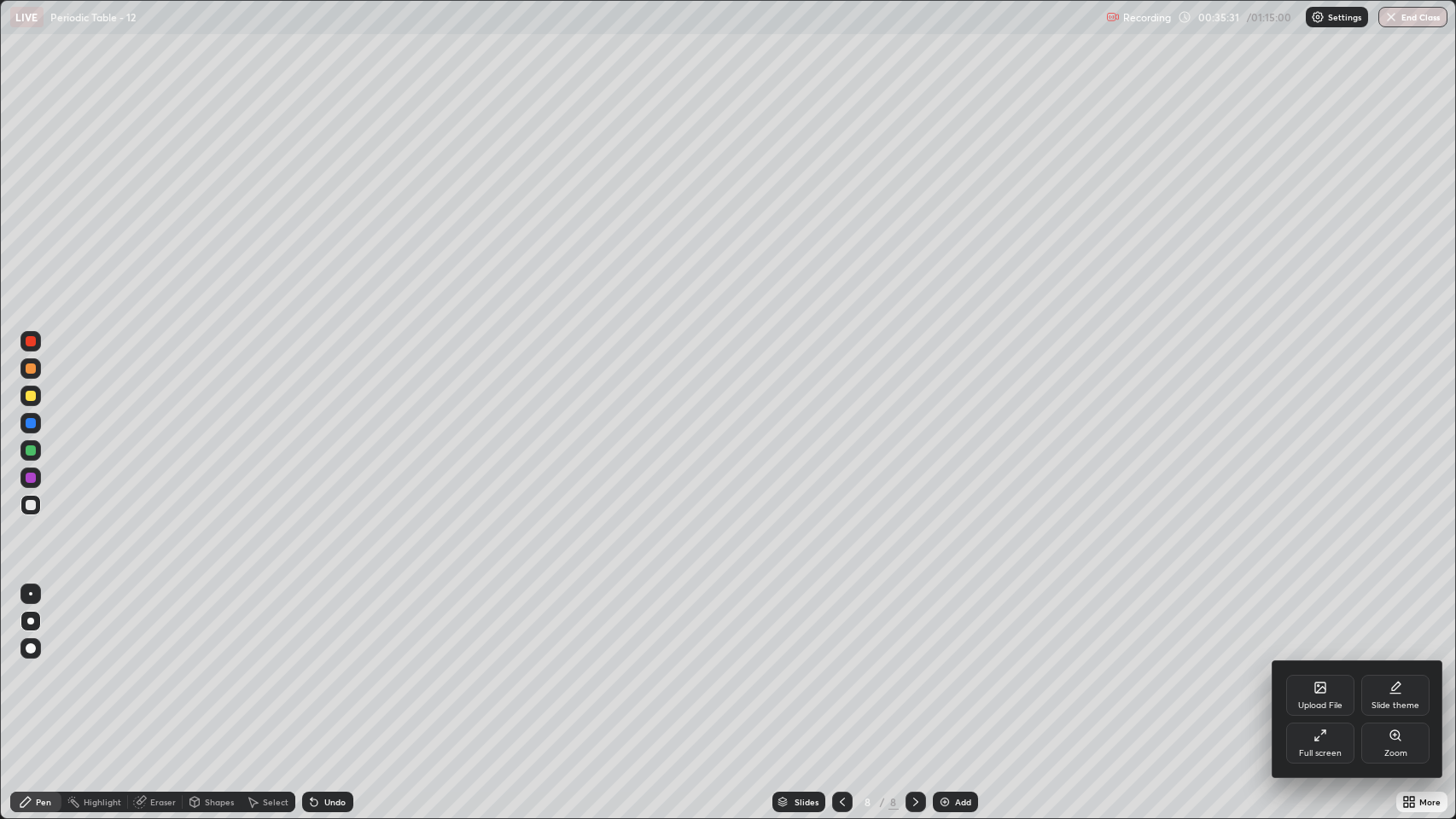
click at [1323, 626] on icon at bounding box center [1320, 736] width 13 height 13
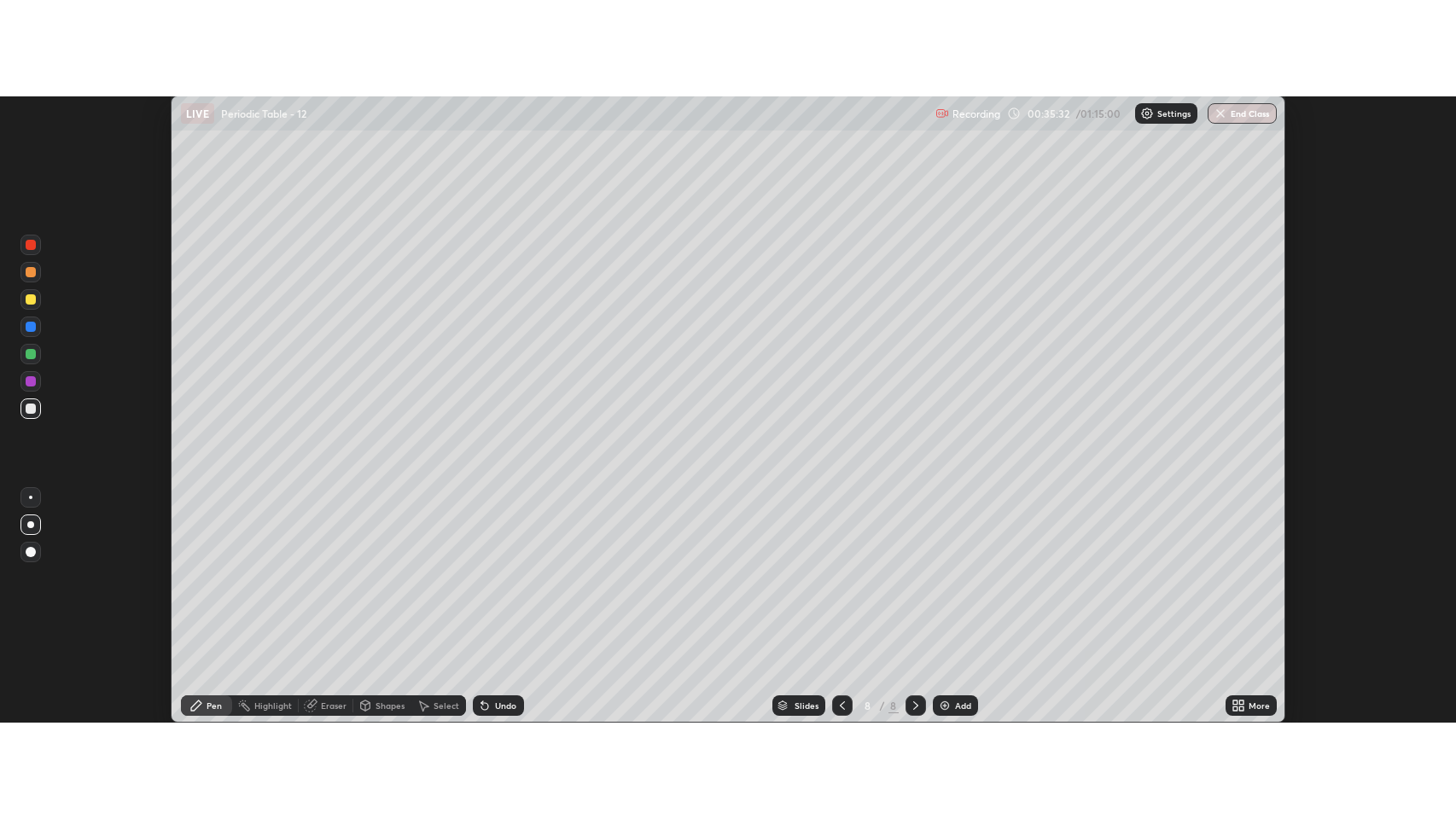
scroll to position [84696, 83868]
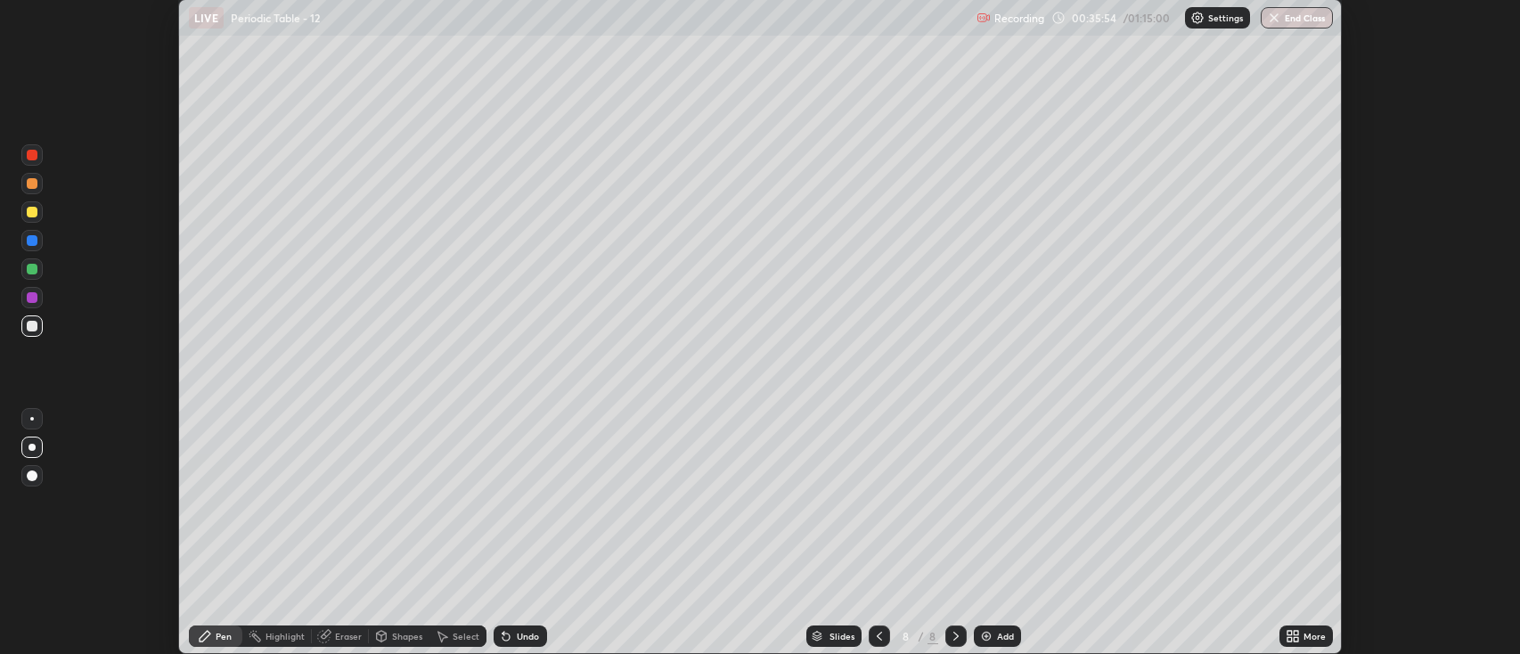
click at [1294, 637] on icon at bounding box center [1292, 636] width 14 height 14
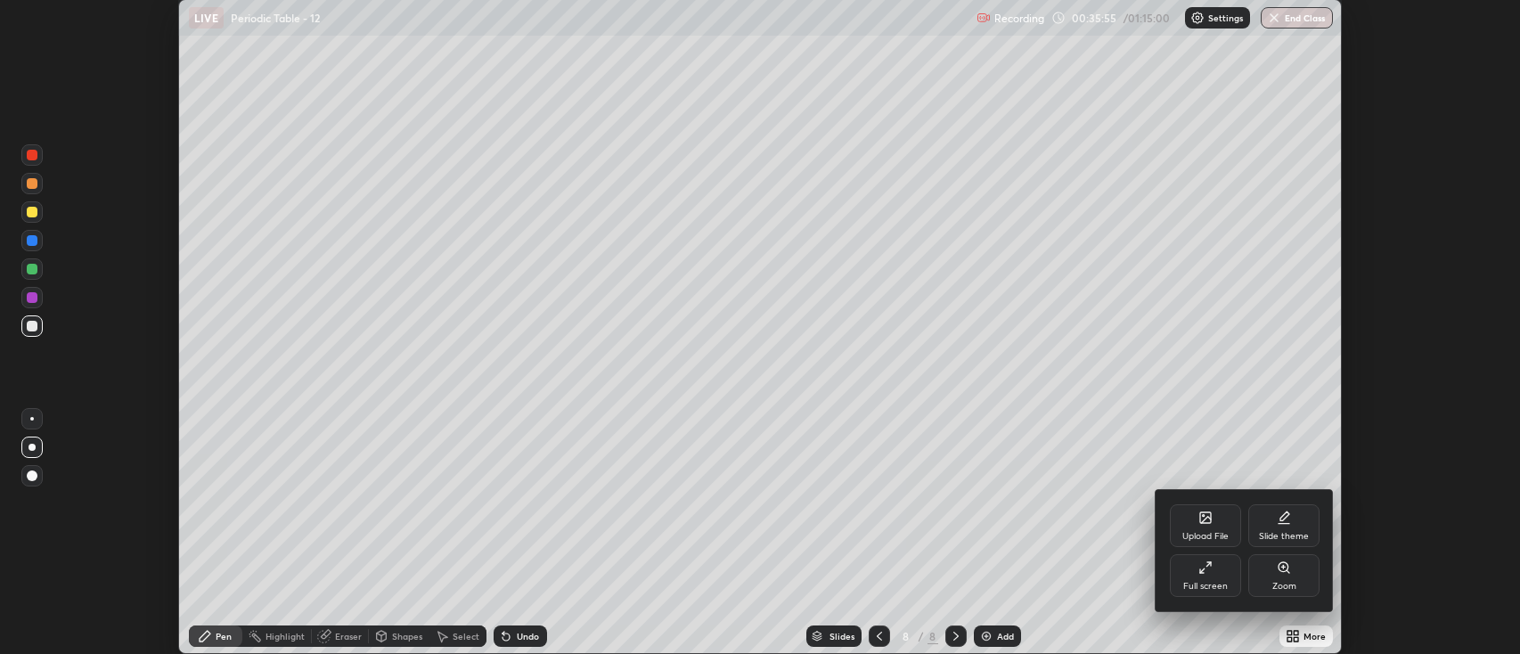
click at [1211, 582] on div "Full screen" at bounding box center [1205, 586] width 45 height 9
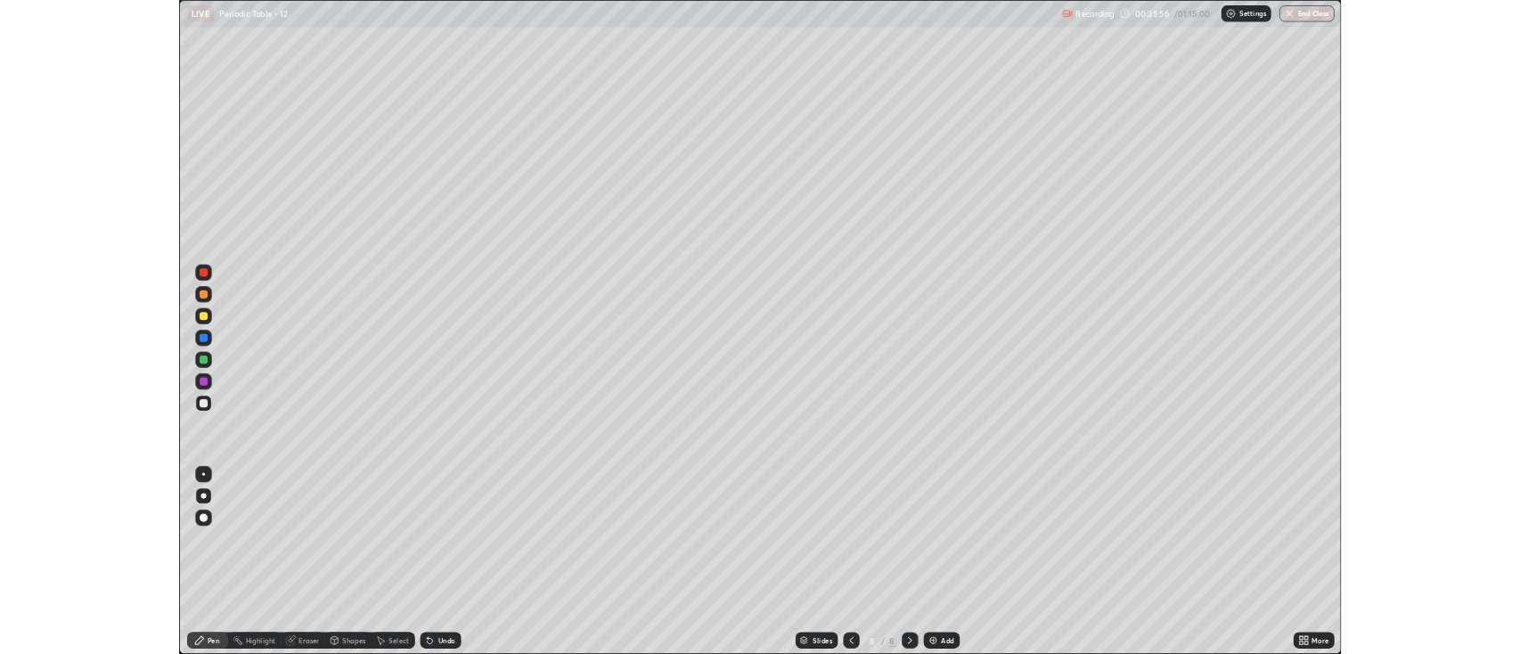
scroll to position [855, 1520]
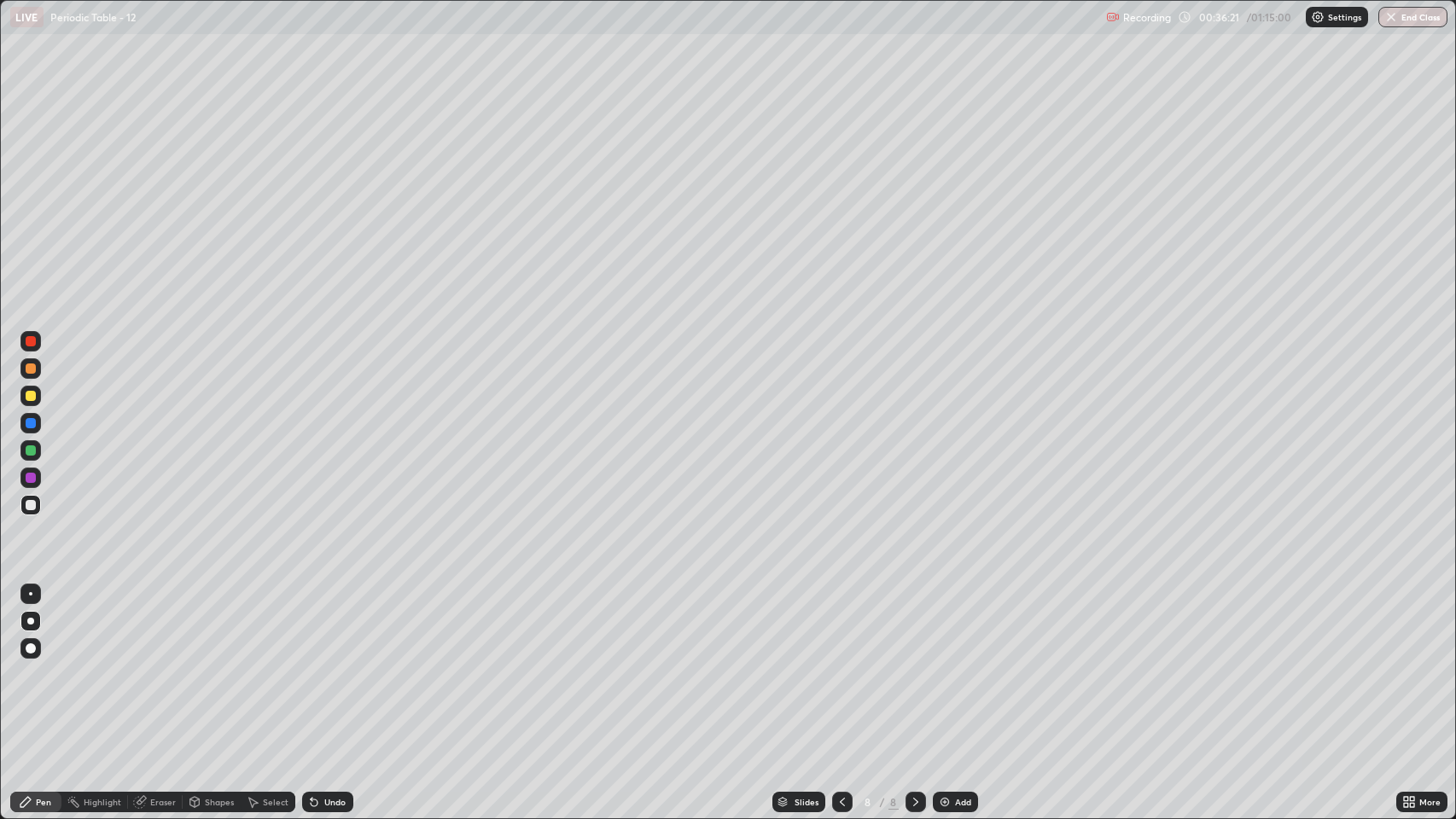
click at [154, 626] on div "Eraser" at bounding box center [163, 802] width 26 height 9
click at [46, 626] on div "Pen" at bounding box center [43, 802] width 15 height 9
click at [34, 398] on div at bounding box center [31, 396] width 11 height 11
click at [326, 626] on div "Undo" at bounding box center [334, 802] width 21 height 9
click at [0, 626] on div "Setting up your live class" at bounding box center [728, 409] width 1456 height 819
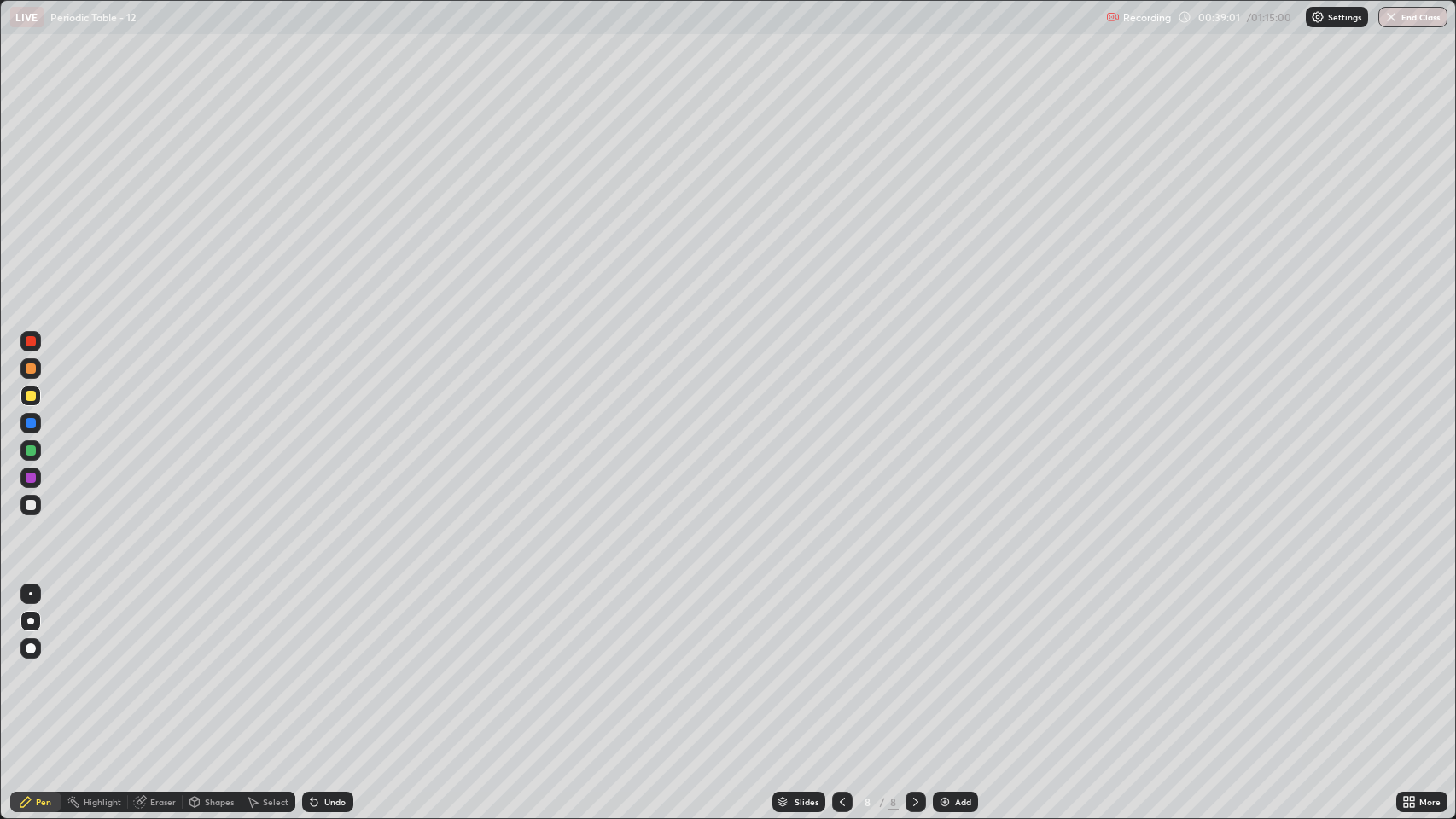
click at [28, 370] on div at bounding box center [31, 368] width 11 height 11
click at [28, 341] on div at bounding box center [31, 341] width 11 height 11
click at [50, 114] on div "Erase all" at bounding box center [31, 410] width 41 height 751
click at [843, 626] on icon at bounding box center [842, 802] width 13 height 13
click at [839, 626] on icon at bounding box center [841, 802] width 5 height 9
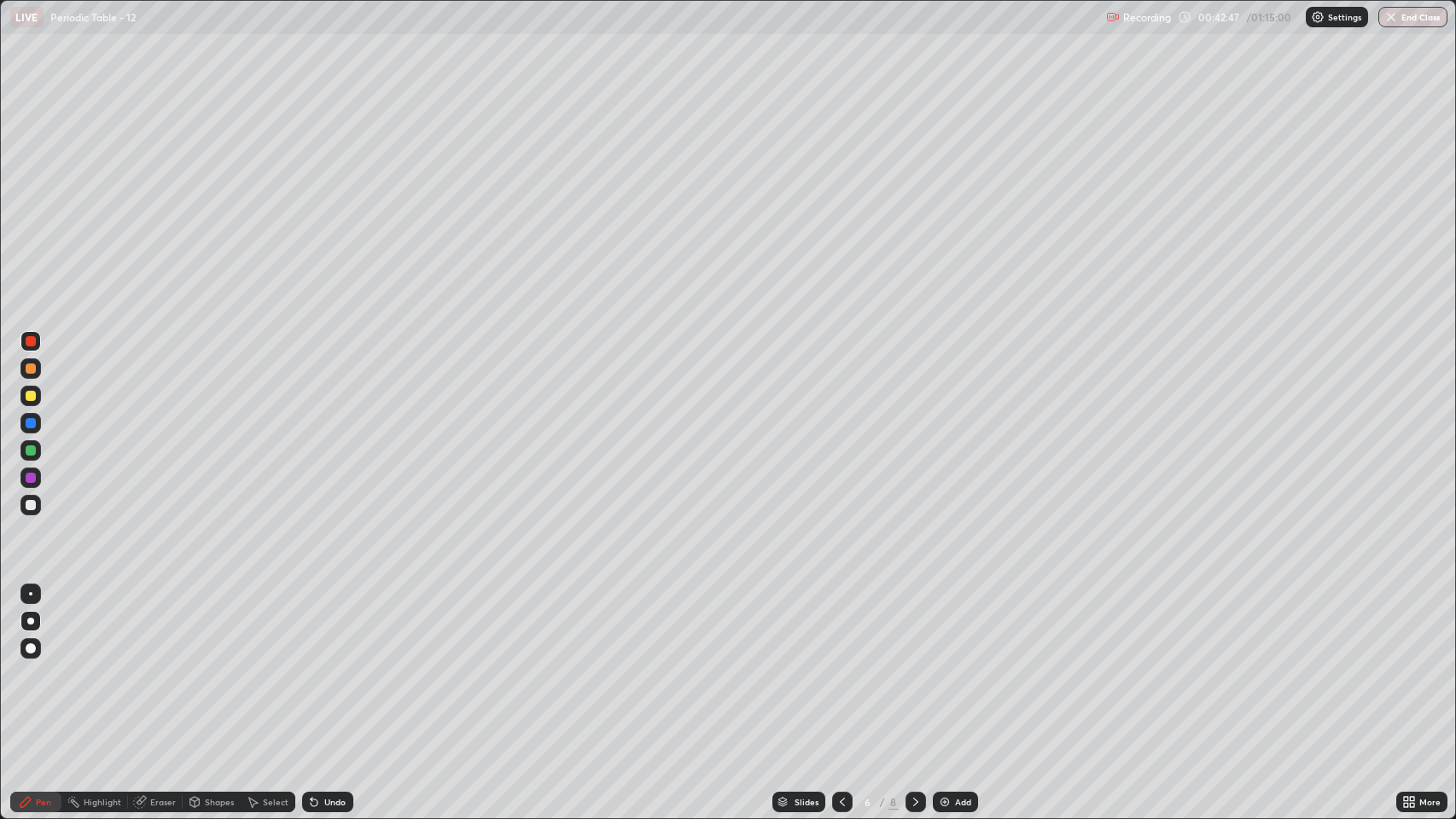
click at [35, 510] on div at bounding box center [30, 505] width 20 height 20
click at [915, 626] on icon at bounding box center [916, 802] width 13 height 13
click at [914, 626] on icon at bounding box center [916, 802] width 13 height 13
click at [944, 626] on img at bounding box center [944, 802] width 13 height 13
click at [34, 509] on div at bounding box center [31, 505] width 11 height 11
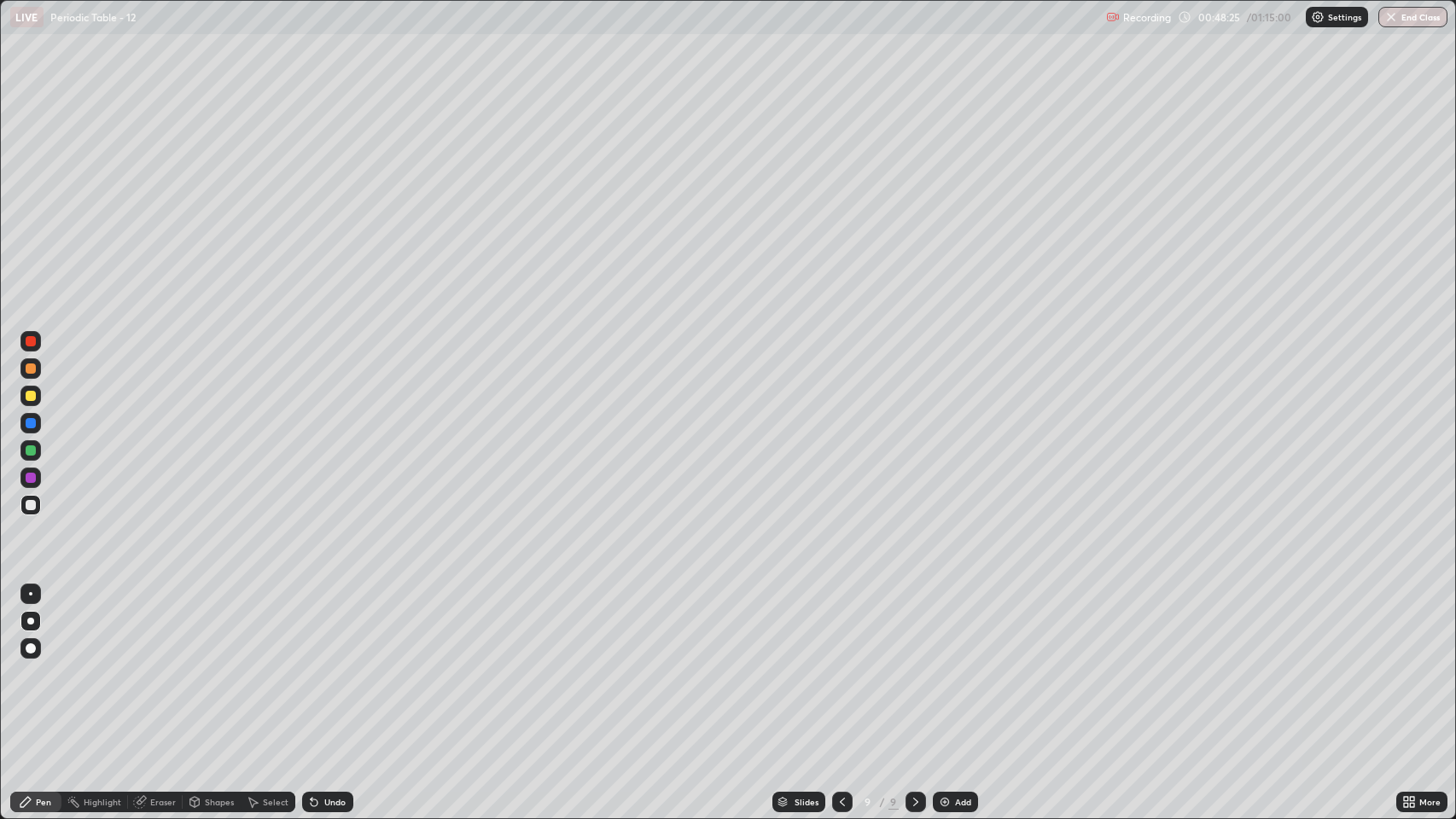
click at [31, 370] on div at bounding box center [31, 368] width 11 height 11
click at [25, 509] on div at bounding box center [30, 505] width 20 height 20
click at [330, 626] on div "Undo" at bounding box center [334, 802] width 21 height 9
click at [331, 626] on div "Undo" at bounding box center [334, 802] width 21 height 9
click at [334, 626] on div "Undo" at bounding box center [334, 802] width 21 height 9
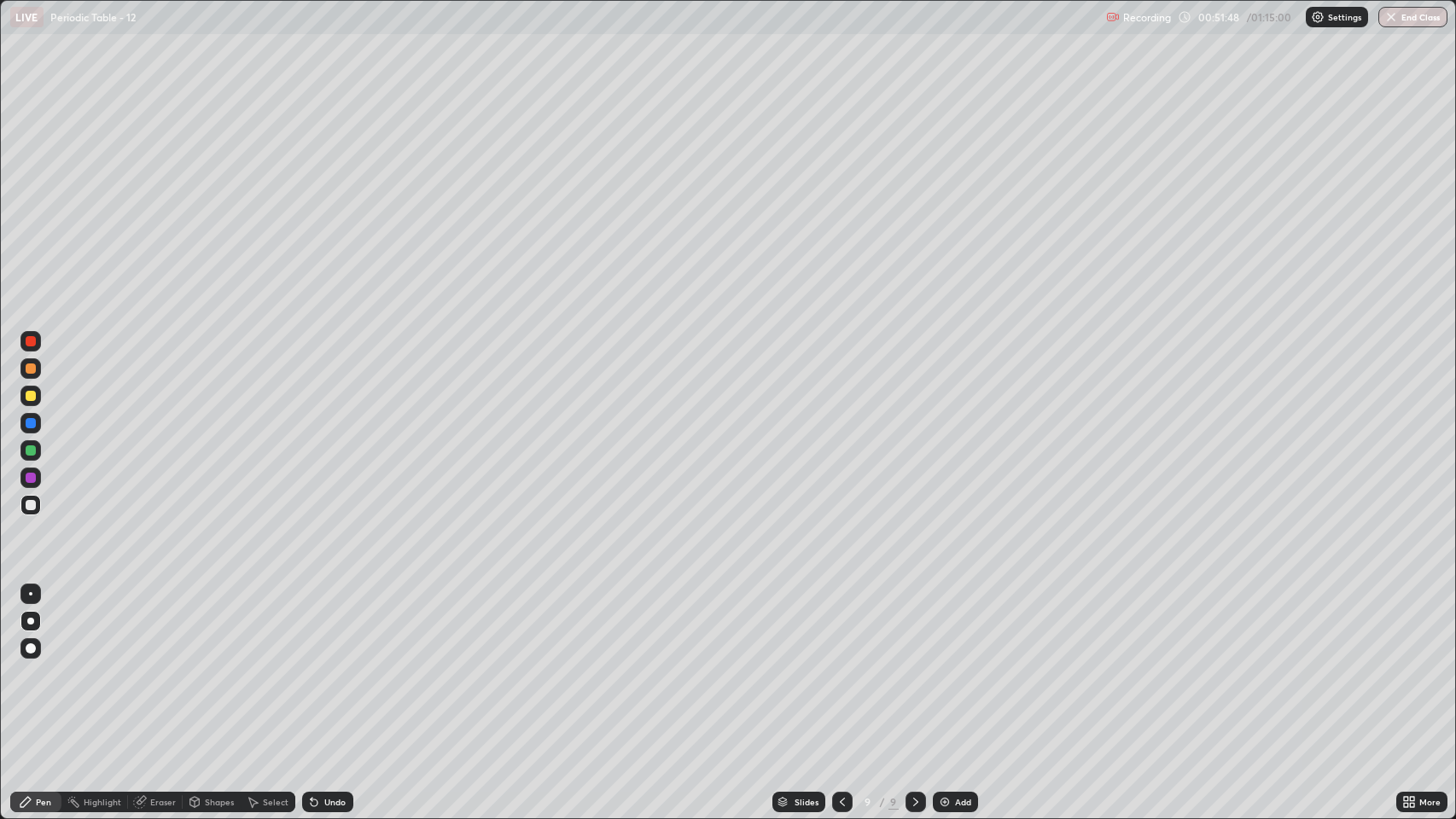
click at [330, 626] on div "Undo" at bounding box center [334, 802] width 21 height 9
click at [324, 626] on div "Undo" at bounding box center [334, 802] width 21 height 9
click at [965, 626] on div "Slides 9 / 9 Add" at bounding box center [875, 802] width 1043 height 34
click at [324, 626] on div "Undo" at bounding box center [334, 802] width 21 height 9
click at [321, 626] on div "Undo" at bounding box center [327, 802] width 51 height 20
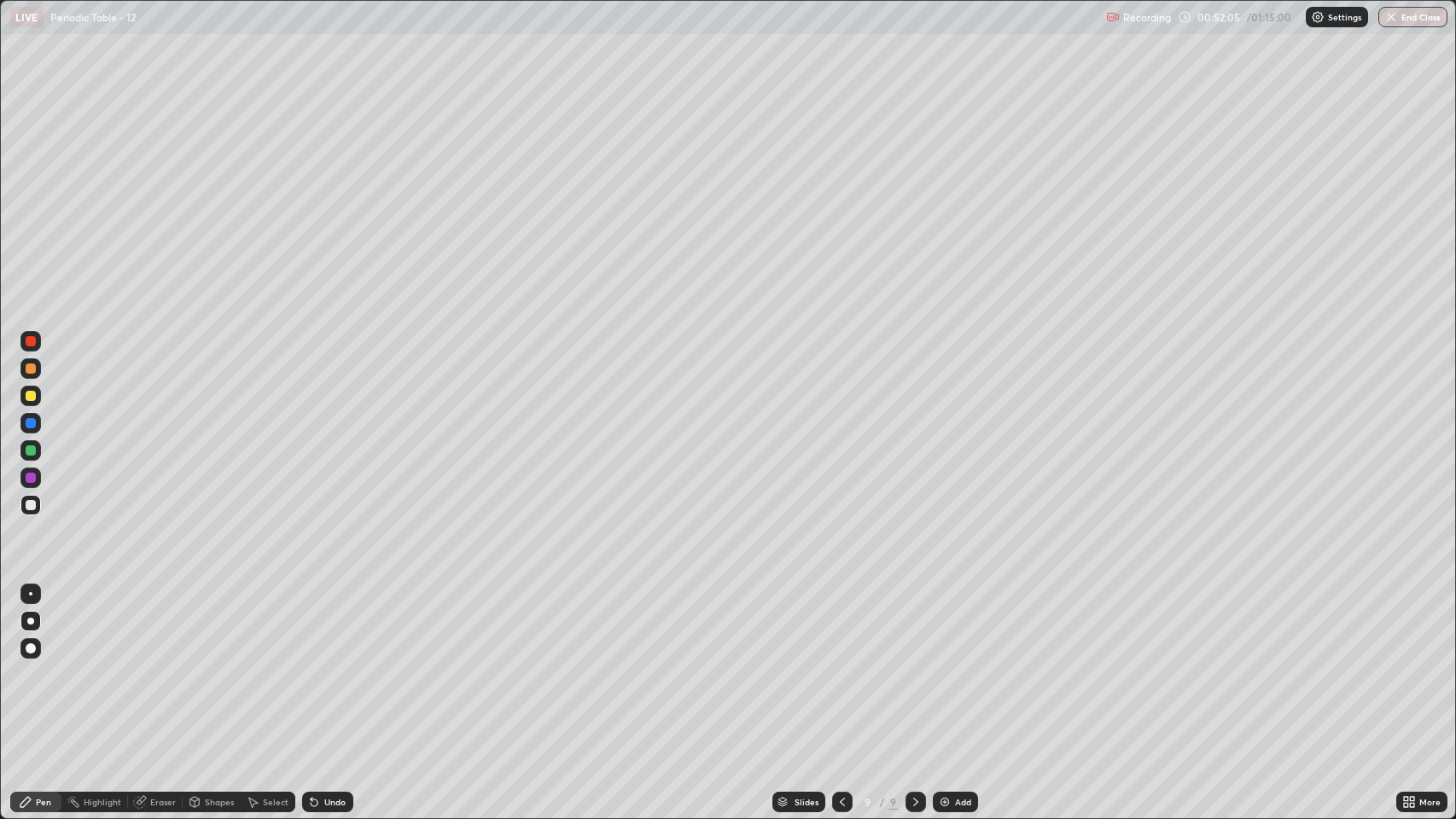
click at [321, 626] on div "Undo" at bounding box center [327, 802] width 51 height 20
click at [944, 626] on img at bounding box center [944, 802] width 13 height 13
click at [30, 504] on div at bounding box center [31, 505] width 11 height 11
click at [31, 396] on div at bounding box center [31, 396] width 11 height 11
click at [35, 509] on div at bounding box center [31, 505] width 11 height 11
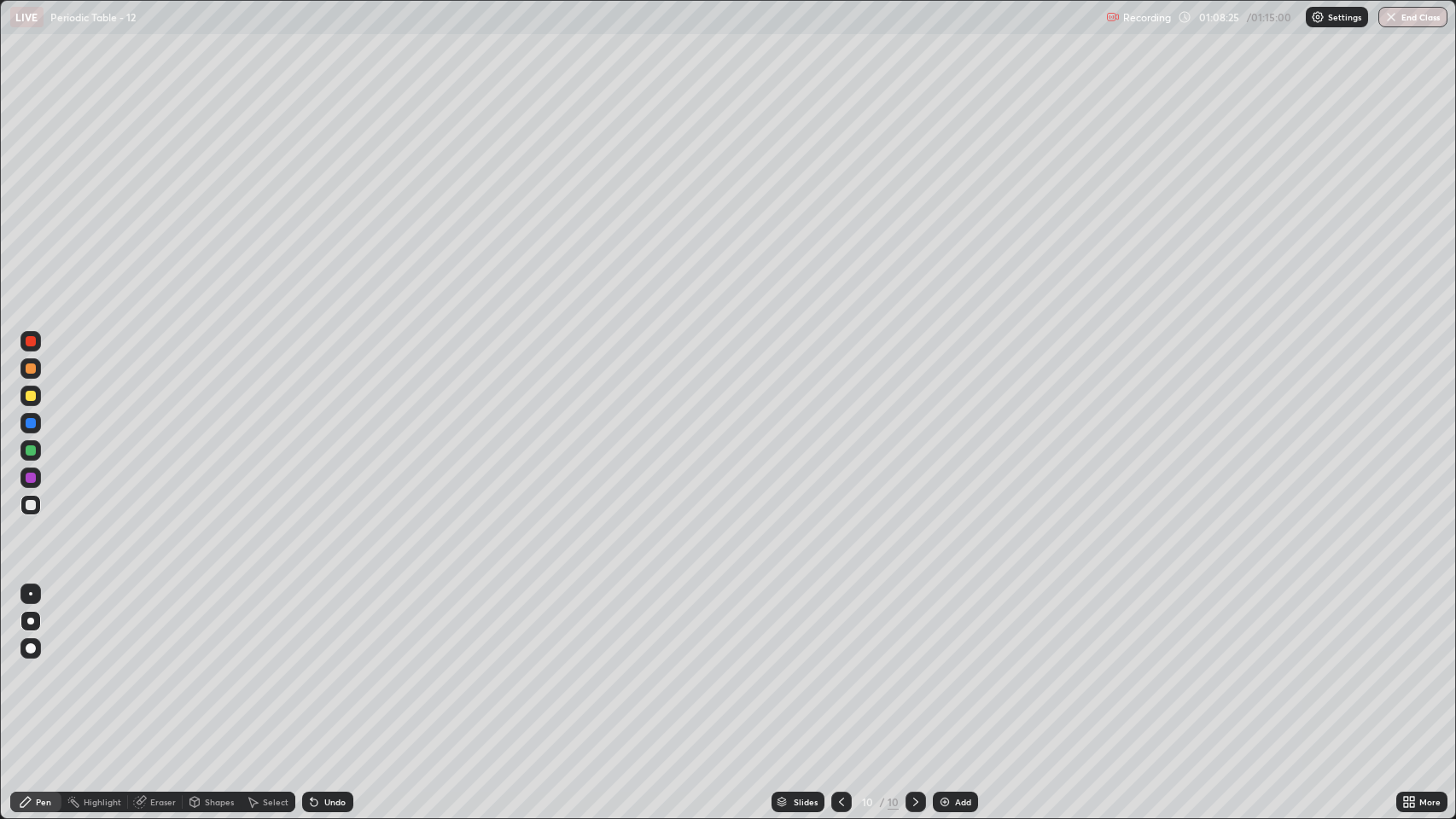
click at [1413, 14] on button "End Class" at bounding box center [1413, 16] width 69 height 20
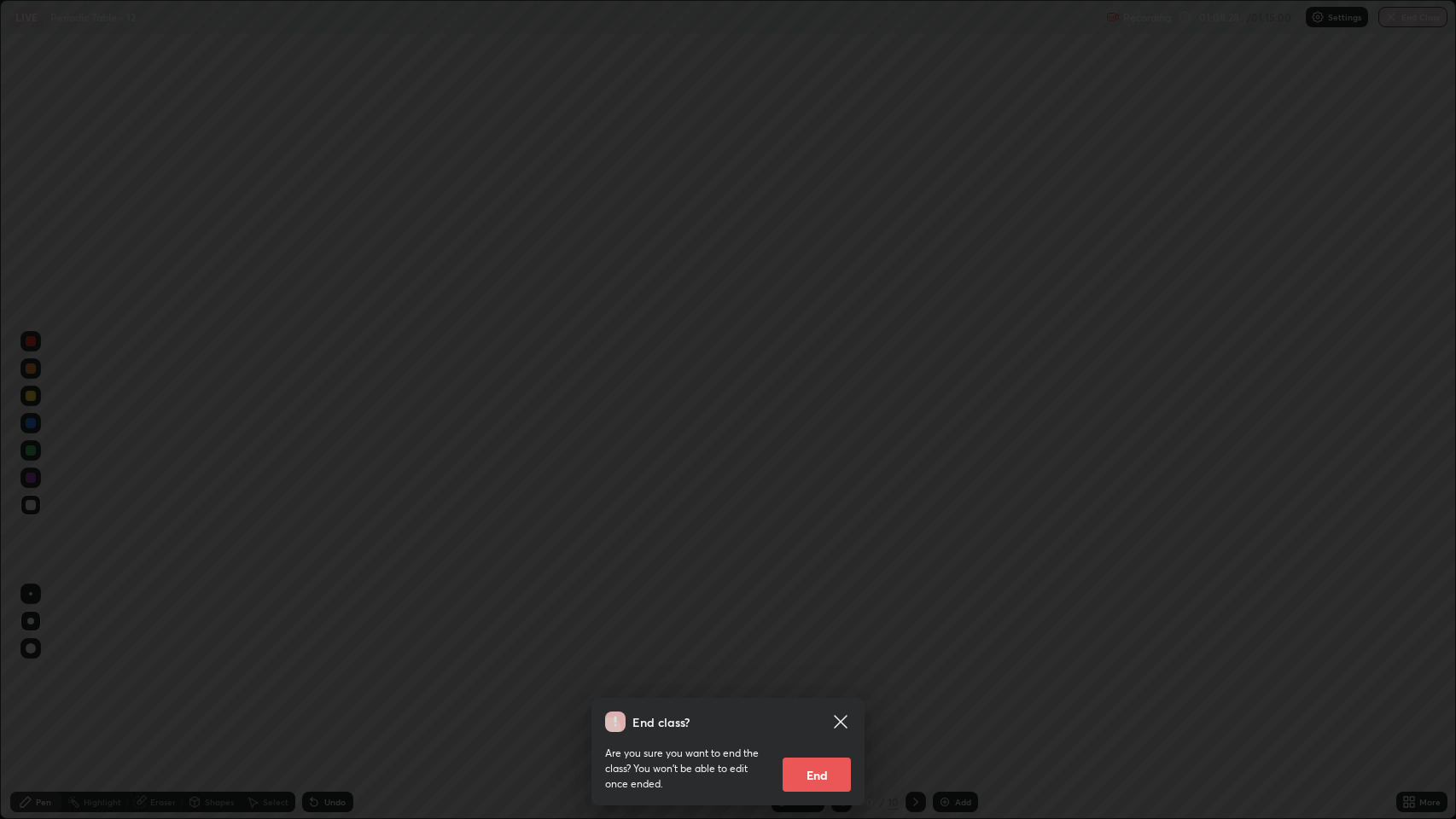
click at [809, 626] on button "End" at bounding box center [816, 775] width 68 height 34
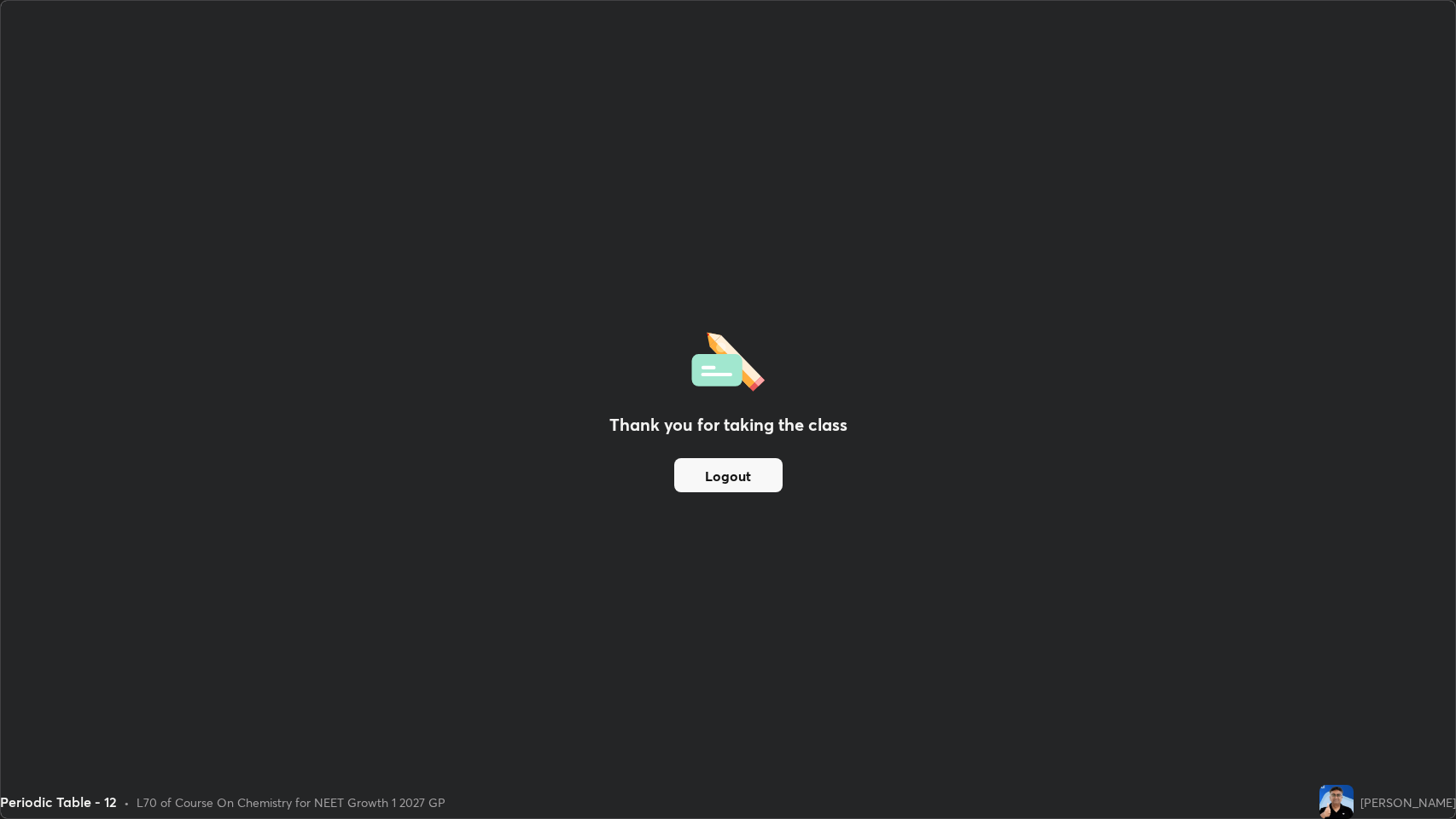
click at [1240, 626] on div "Thank you for taking the class Logout" at bounding box center [728, 409] width 1454 height 817
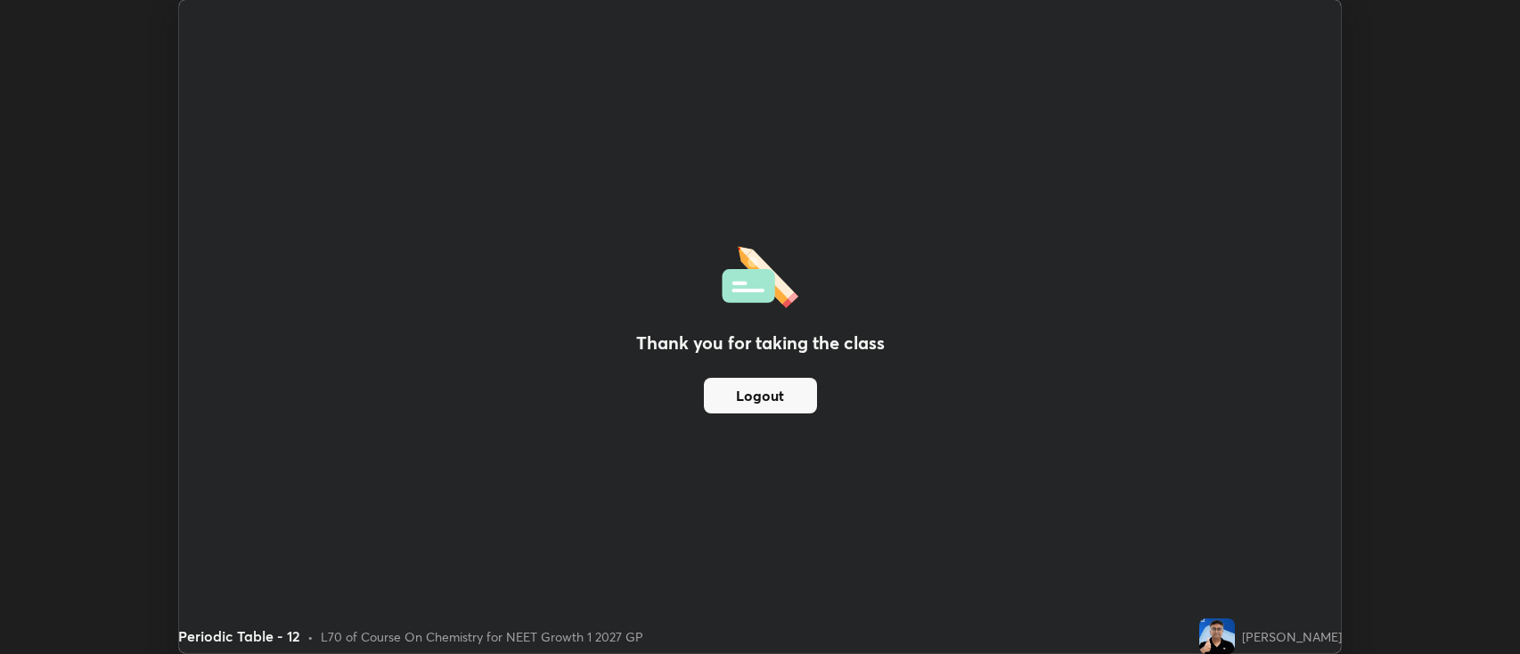
scroll to position [88419, 87554]
